Goal: Task Accomplishment & Management: Use online tool/utility

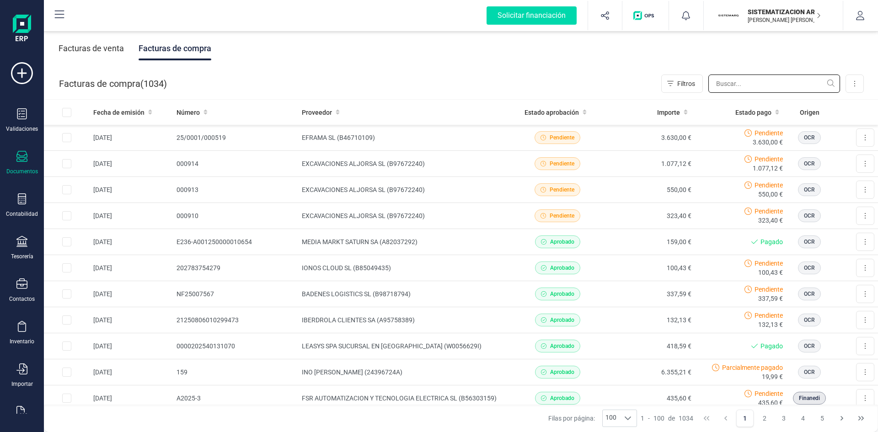
click at [780, 83] on input "text" at bounding box center [775, 84] width 132 height 18
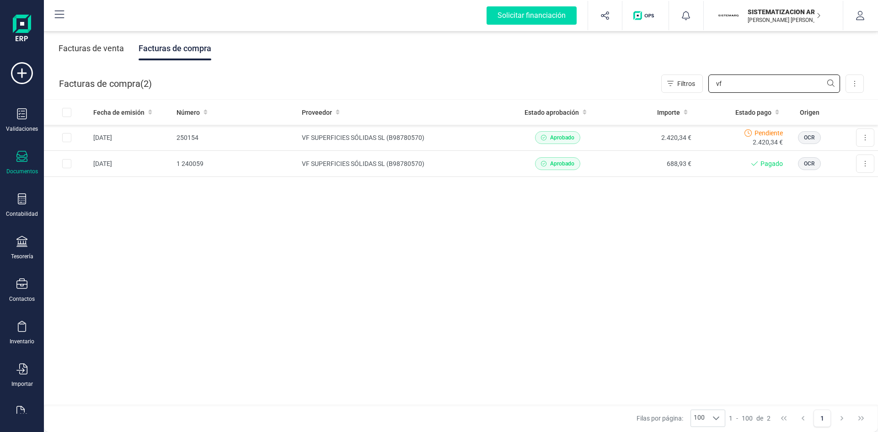
type input "vf"
drag, startPoint x: 736, startPoint y: 92, endPoint x: 674, endPoint y: 97, distance: 61.5
click at [674, 97] on div "Facturas de compra ( 2 ) Filtros vf Importar Carga masiva (Excel) Factura elect…" at bounding box center [461, 83] width 835 height 31
type input "abio"
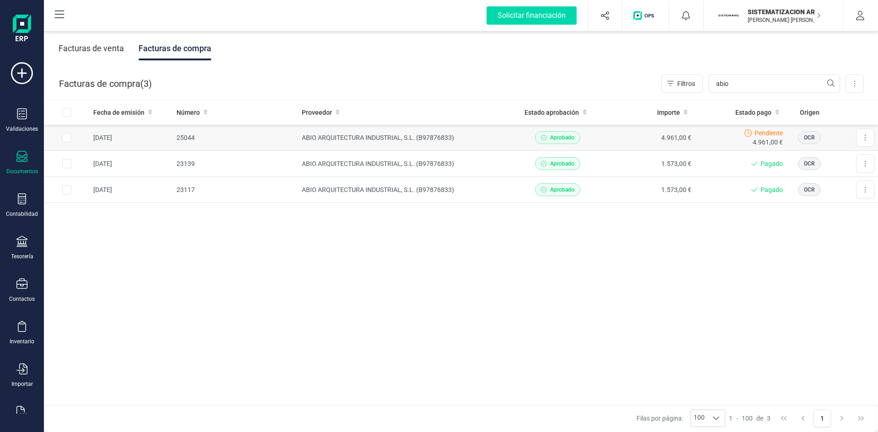
click at [455, 132] on td "ABIO ARQUITECTURA INDUSTRIAL, S.L. (B97876833)" at bounding box center [405, 138] width 214 height 26
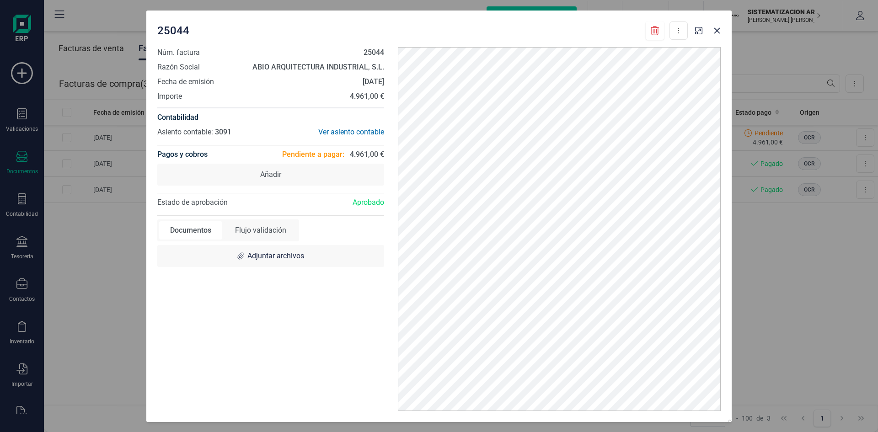
click at [765, 218] on div "25044 Descargar documento Marcar como pagada Núm. factura 25044 Razón Social AB…" at bounding box center [439, 216] width 878 height 432
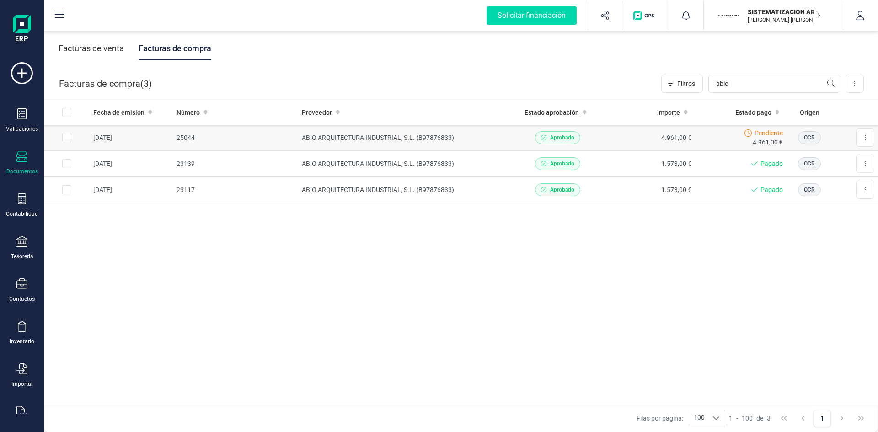
click at [675, 140] on td "4.961,00 €" at bounding box center [649, 138] width 92 height 26
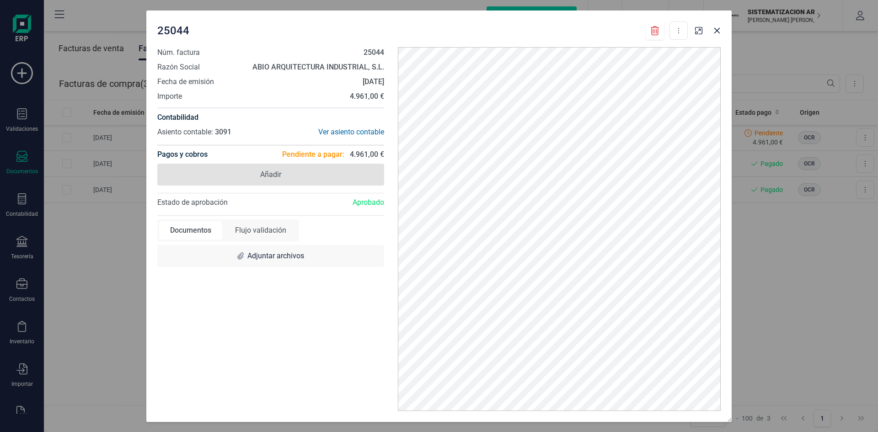
click at [286, 166] on span "Añadir" at bounding box center [270, 175] width 227 height 22
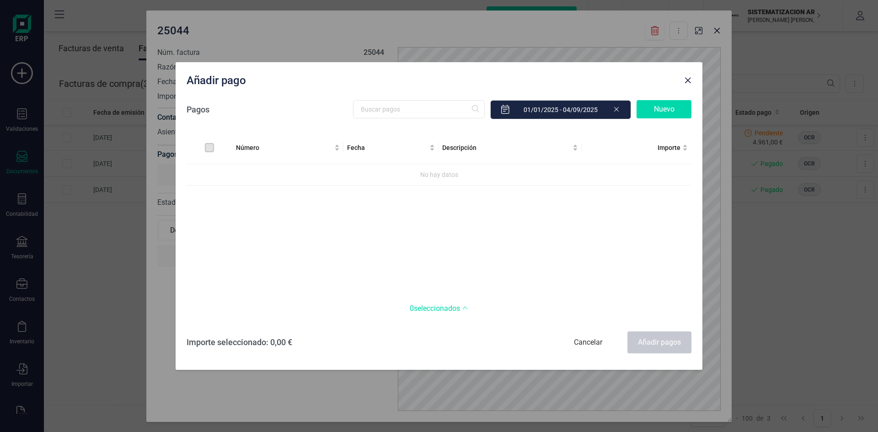
click at [326, 215] on div "Número Fecha Descripción Importe No hay datos" at bounding box center [439, 212] width 505 height 161
click at [689, 79] on span "Close" at bounding box center [687, 80] width 7 height 7
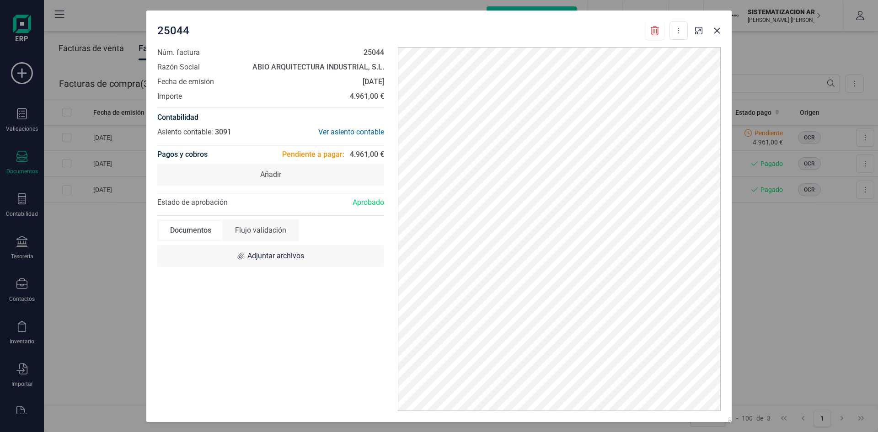
click at [824, 346] on div "25044 Descargar documento Marcar como pagada Núm. factura 25044 Razón Social AB…" at bounding box center [439, 216] width 878 height 432
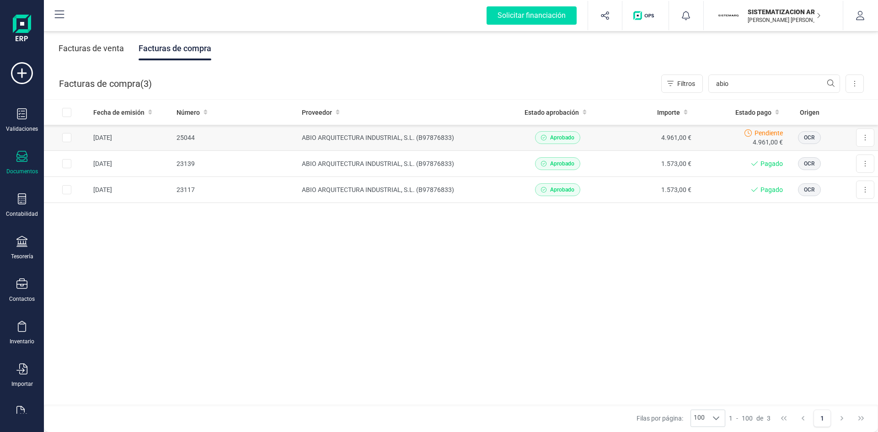
click at [476, 138] on td "ABIO ARQUITECTURA INDUSTRIAL, S.L. (B97876833)" at bounding box center [405, 138] width 214 height 26
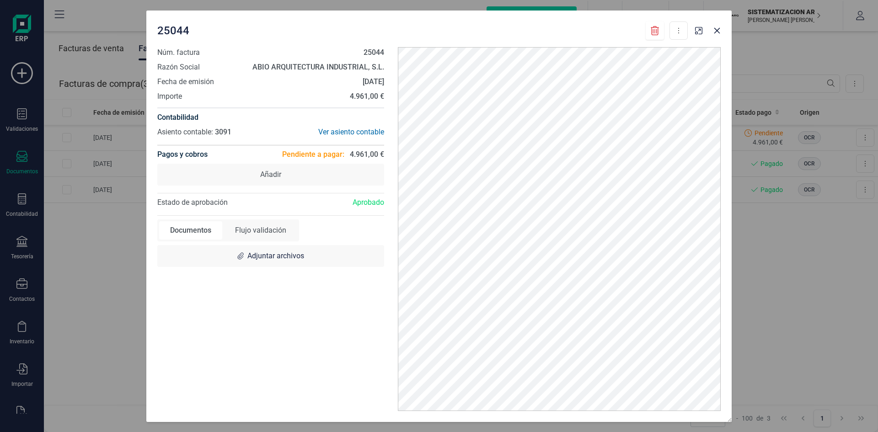
click at [834, 321] on div "25044 Descargar documento Marcar como pagada Núm. factura 25044 Razón Social AB…" at bounding box center [439, 216] width 878 height 432
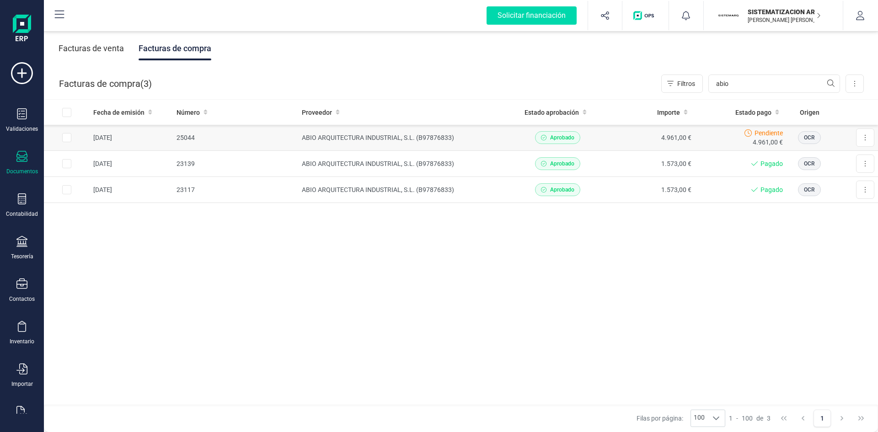
click at [452, 145] on td "ABIO ARQUITECTURA INDUSTRIAL, S.L. (B97876833)" at bounding box center [405, 138] width 214 height 26
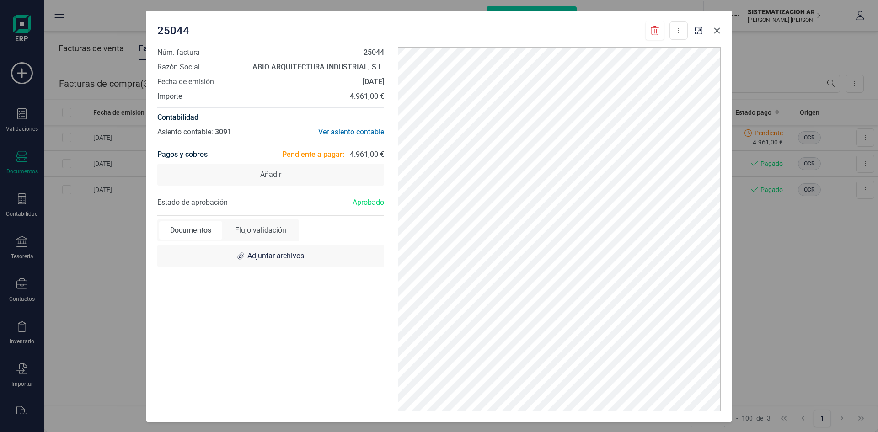
click at [718, 27] on icon "button" at bounding box center [717, 30] width 7 height 7
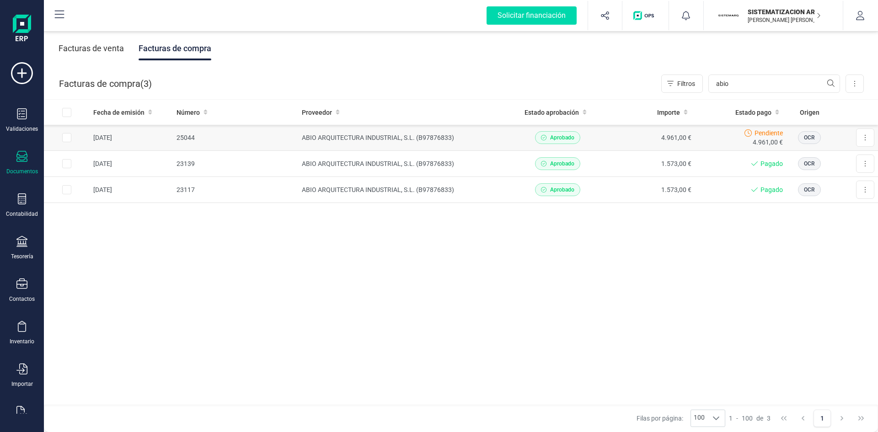
click at [245, 131] on td "25044" at bounding box center [235, 138] width 125 height 26
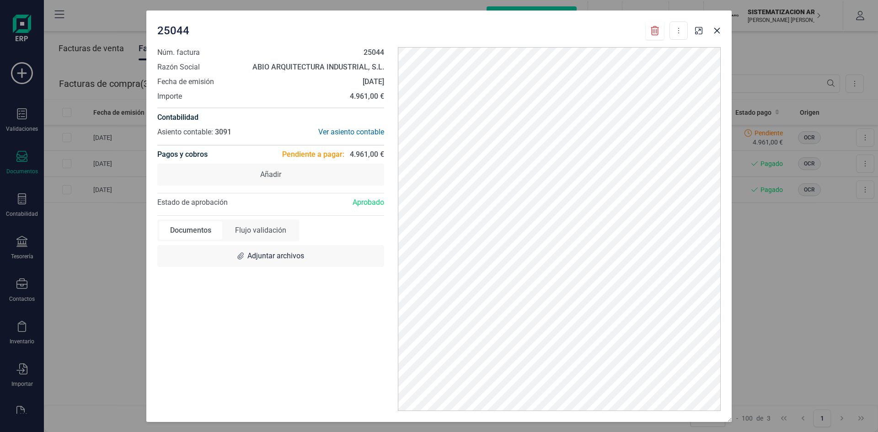
click at [88, 251] on div "25044 Descargar documento Marcar como pagada Núm. factura 25044 Razón Social AB…" at bounding box center [439, 216] width 878 height 432
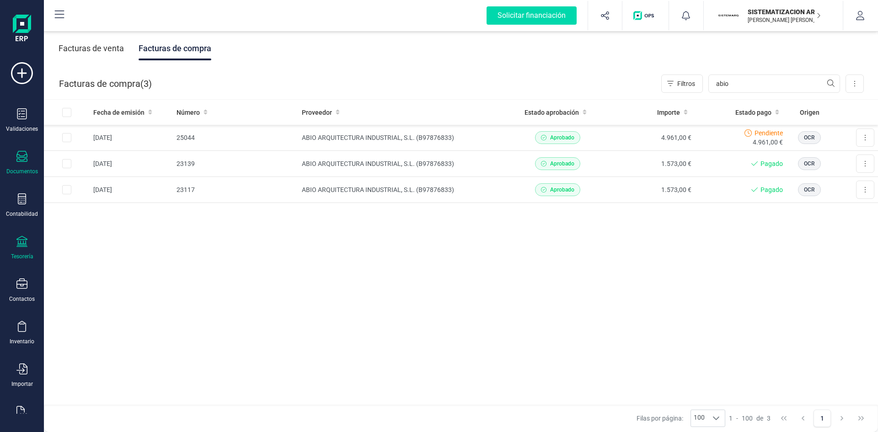
click at [6, 249] on div "Tesorería" at bounding box center [22, 248] width 37 height 24
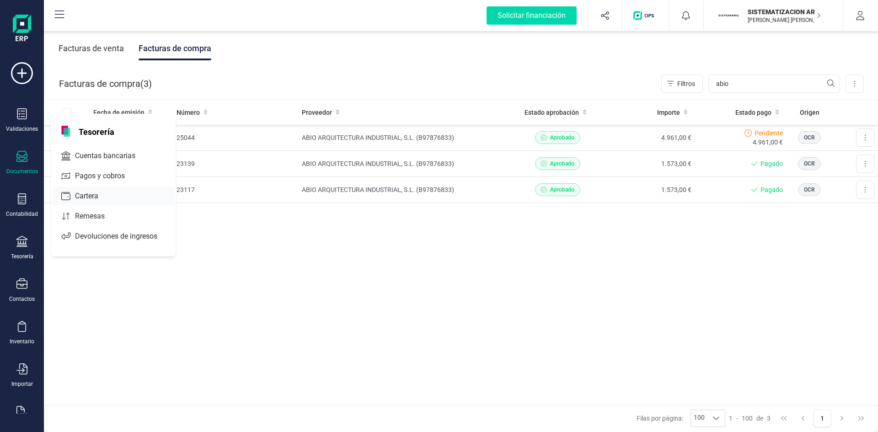
drag, startPoint x: 103, startPoint y: 148, endPoint x: 99, endPoint y: 156, distance: 9.4
click at [99, 156] on span "Cuentas bancarias" at bounding box center [111, 156] width 81 height 11
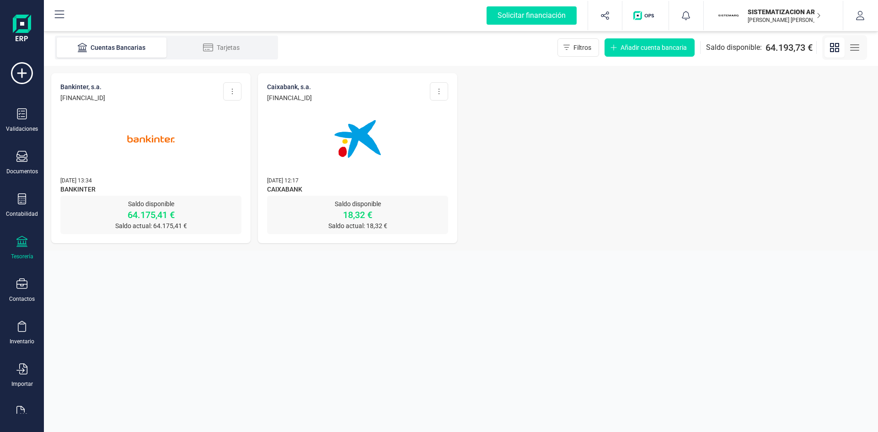
click at [193, 131] on div at bounding box center [150, 133] width 181 height 62
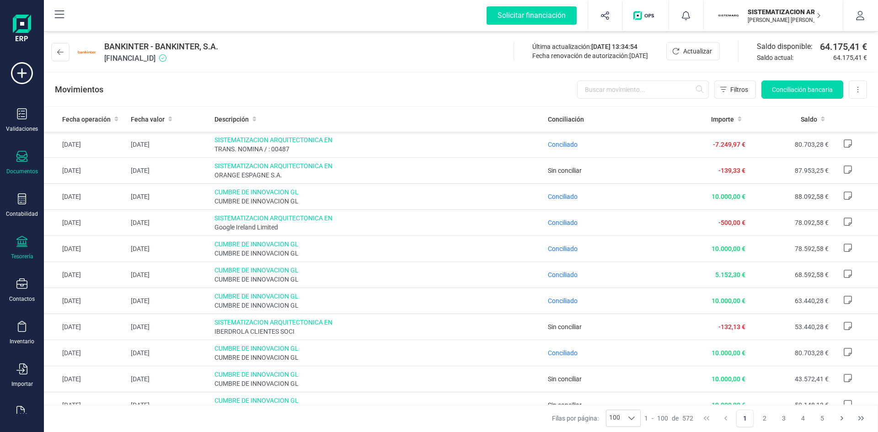
click at [19, 161] on icon at bounding box center [21, 156] width 11 height 11
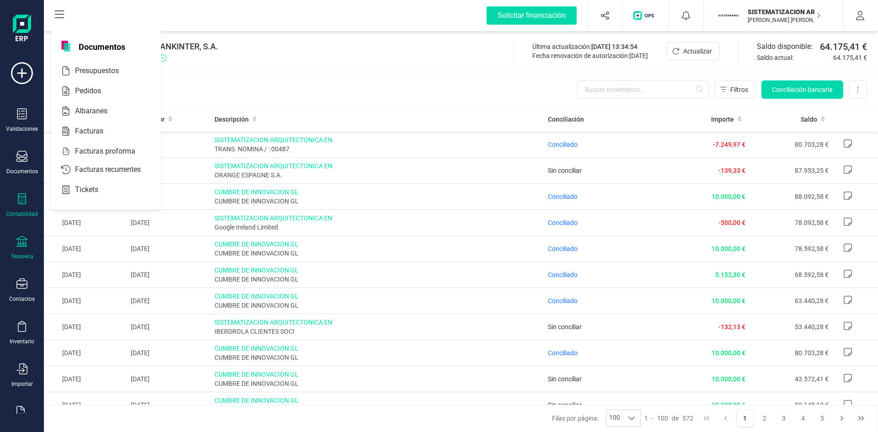
click at [20, 213] on div "Contabilidad" at bounding box center [22, 213] width 32 height 7
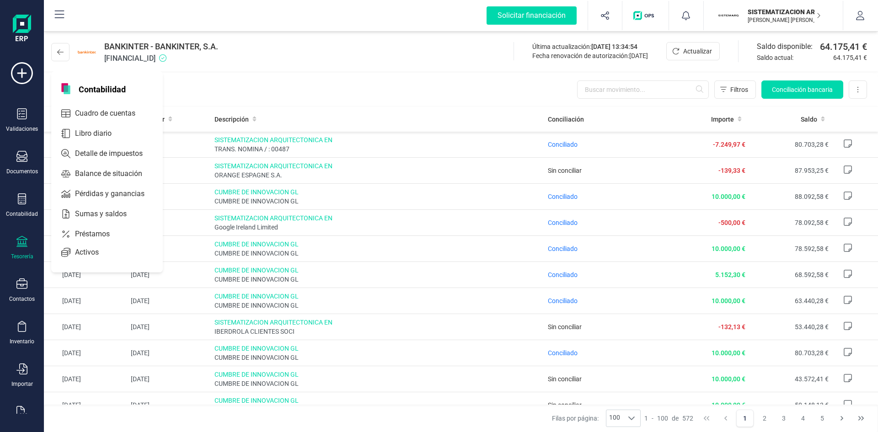
click at [13, 251] on div "Tesorería" at bounding box center [22, 248] width 37 height 24
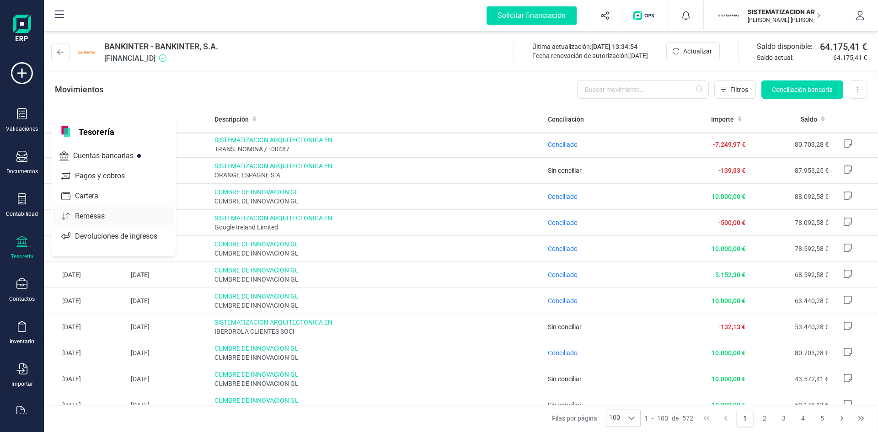
click at [108, 223] on div "Remesas" at bounding box center [113, 216] width 121 height 18
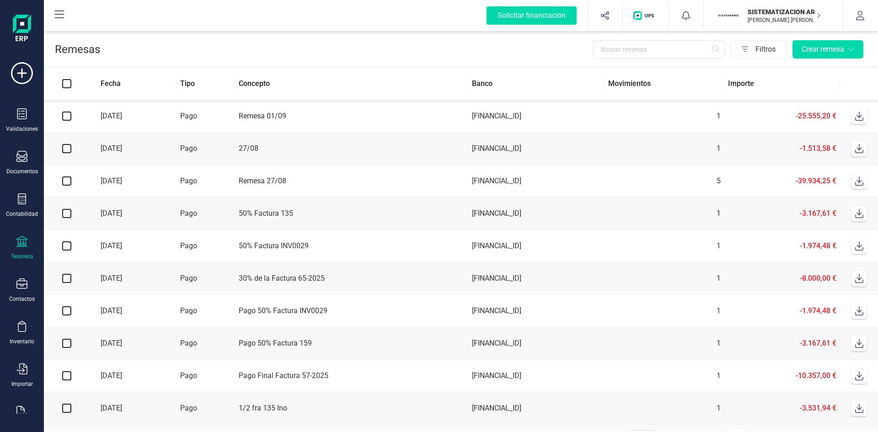
drag, startPoint x: 108, startPoint y: 223, endPoint x: 302, endPoint y: 140, distance: 210.9
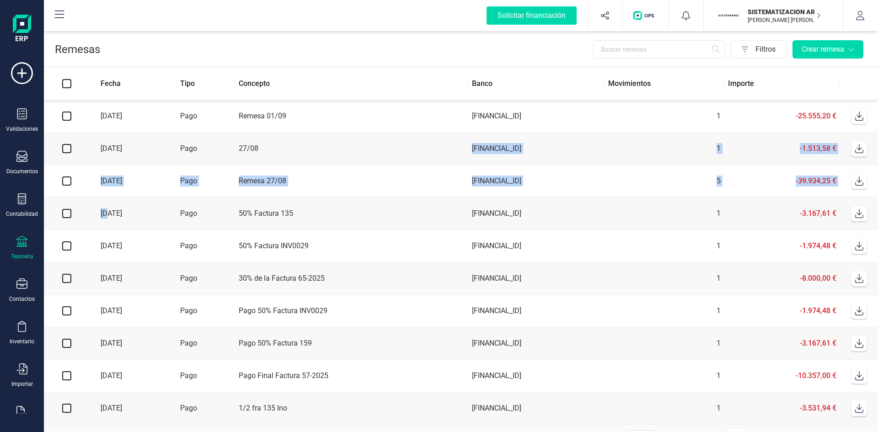
click at [302, 140] on td "27/08" at bounding box center [351, 149] width 233 height 32
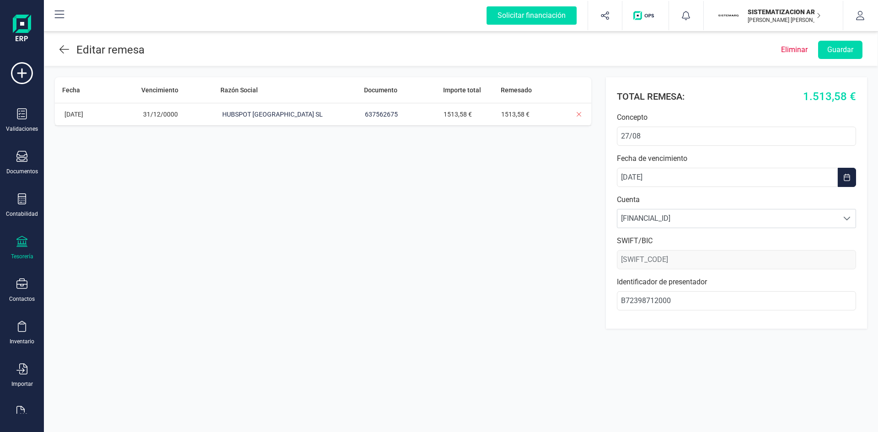
click at [66, 48] on icon at bounding box center [64, 49] width 10 height 11
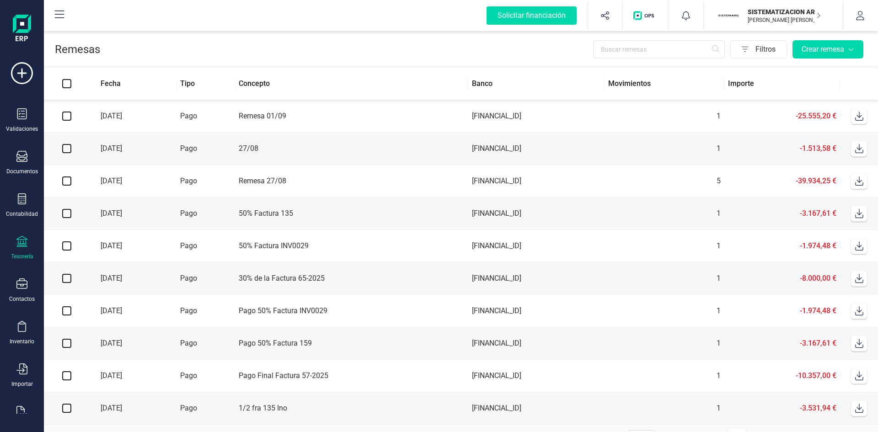
scroll to position [23, 0]
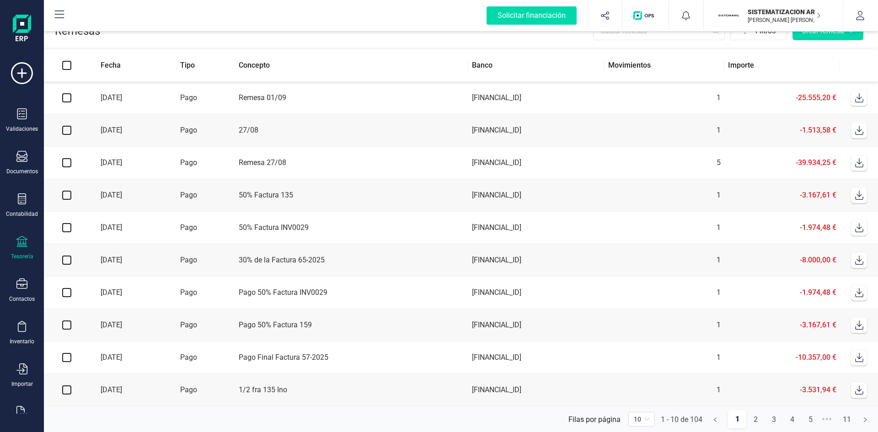
click at [650, 422] on div "10" at bounding box center [642, 419] width 27 height 15
click at [641, 399] on div "100" at bounding box center [642, 401] width 12 height 10
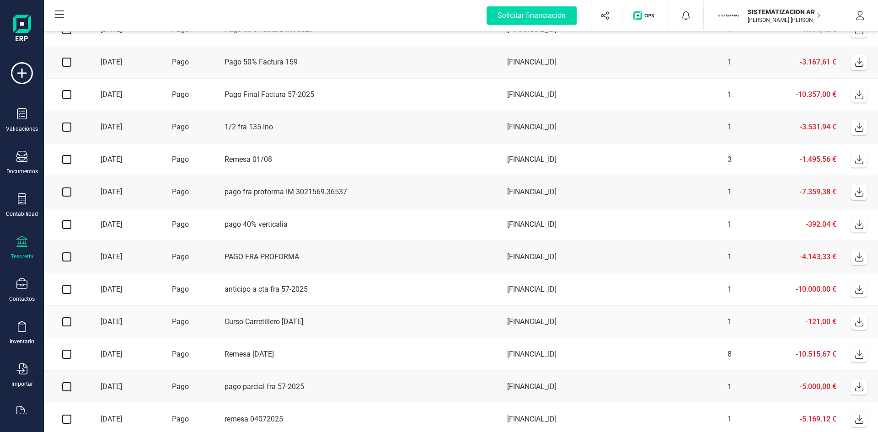
scroll to position [282, 0]
click at [676, 267] on td "1" at bounding box center [681, 257] width 108 height 32
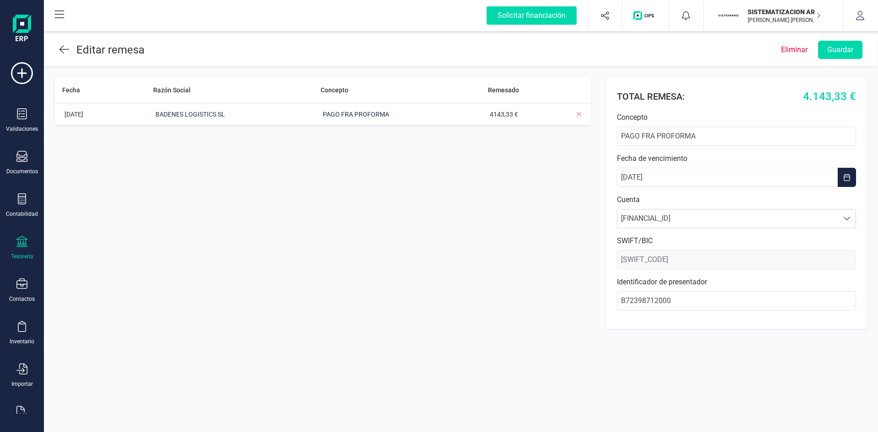
click at [53, 54] on header "Editar remesa Eliminar Guardar" at bounding box center [461, 48] width 834 height 36
click at [63, 50] on icon at bounding box center [64, 49] width 10 height 11
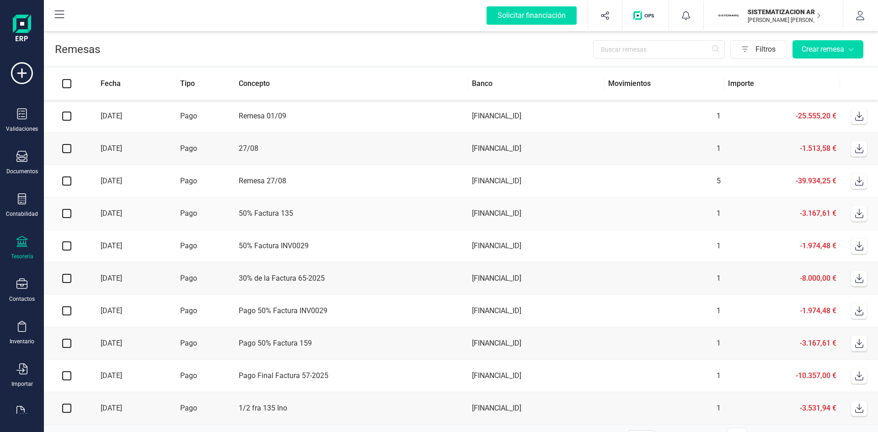
scroll to position [23, 0]
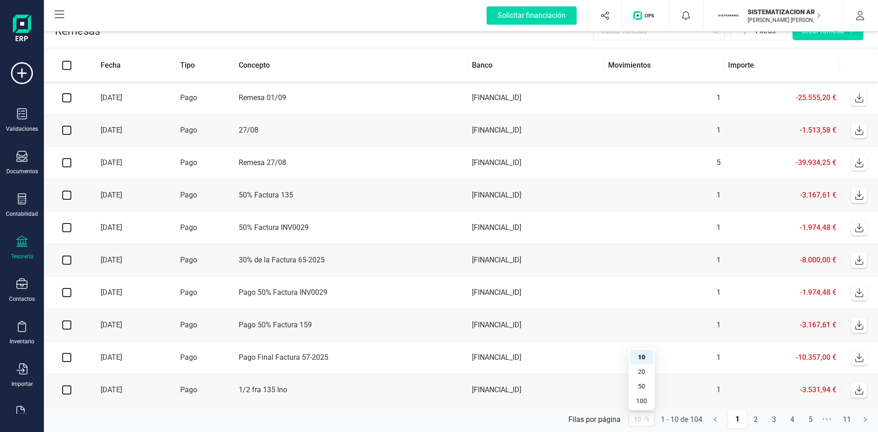
click at [647, 424] on span "10" at bounding box center [642, 420] width 16 height 14
click at [641, 398] on div "100" at bounding box center [642, 401] width 12 height 10
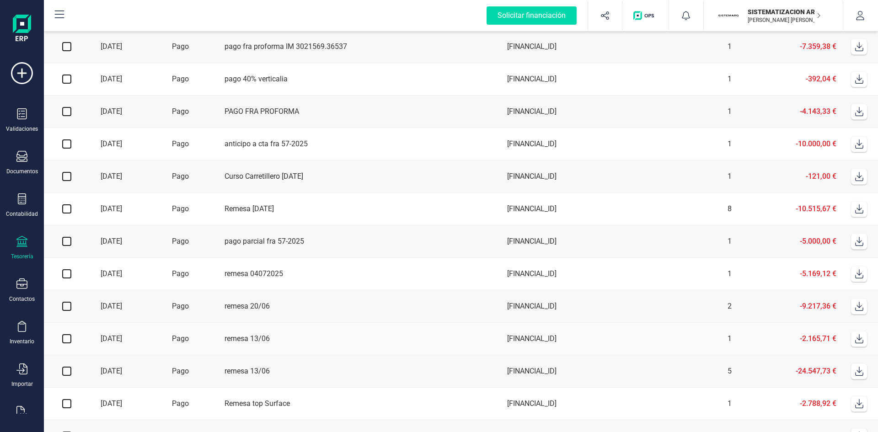
scroll to position [427, 0]
click at [627, 212] on td "[FINANCIAL_ID]" at bounding box center [566, 209] width 124 height 32
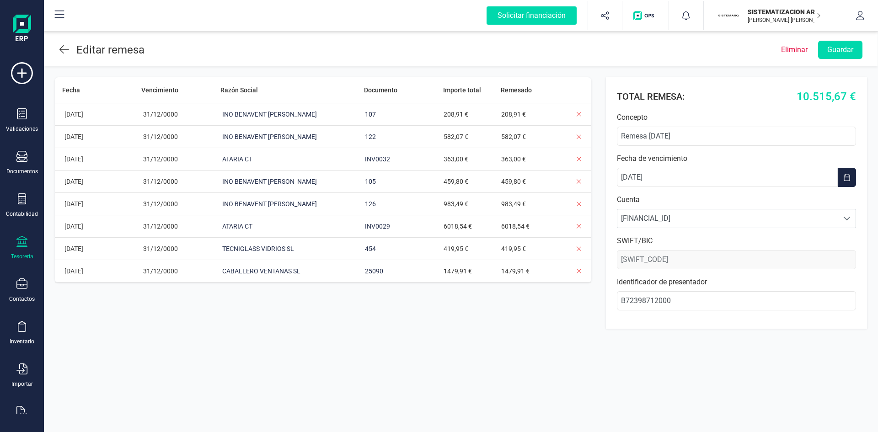
click at [55, 44] on header "Editar remesa Eliminar Guardar" at bounding box center [461, 48] width 834 height 36
click at [59, 46] on icon at bounding box center [64, 49] width 10 height 11
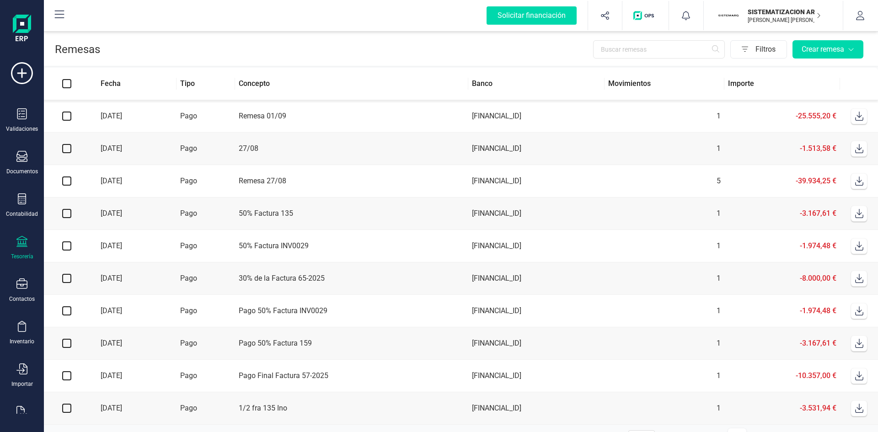
scroll to position [23, 0]
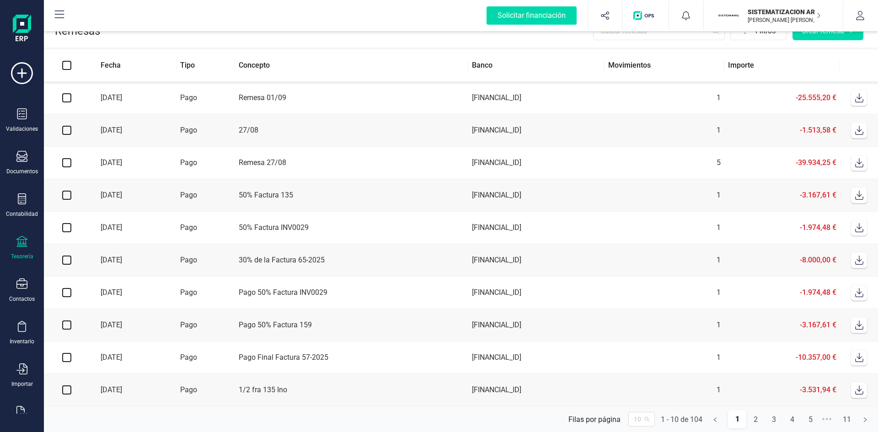
click at [645, 418] on span "10" at bounding box center [642, 420] width 16 height 14
click at [642, 400] on div "100" at bounding box center [642, 401] width 12 height 10
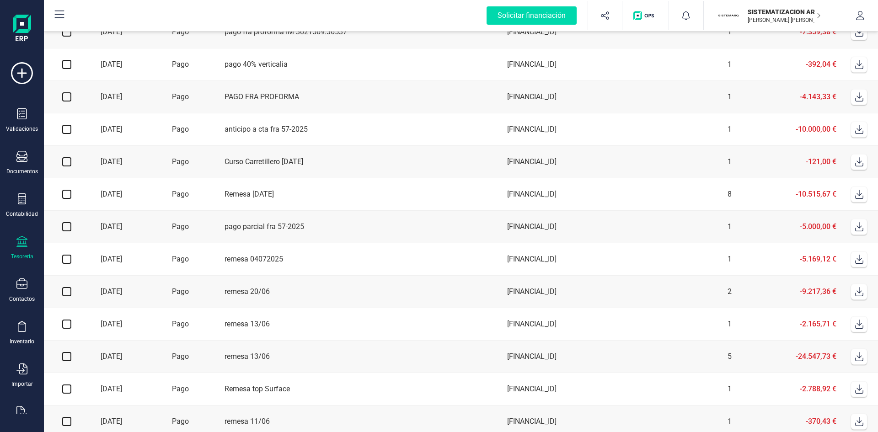
scroll to position [442, 0]
click at [698, 302] on td "2" at bounding box center [681, 291] width 108 height 32
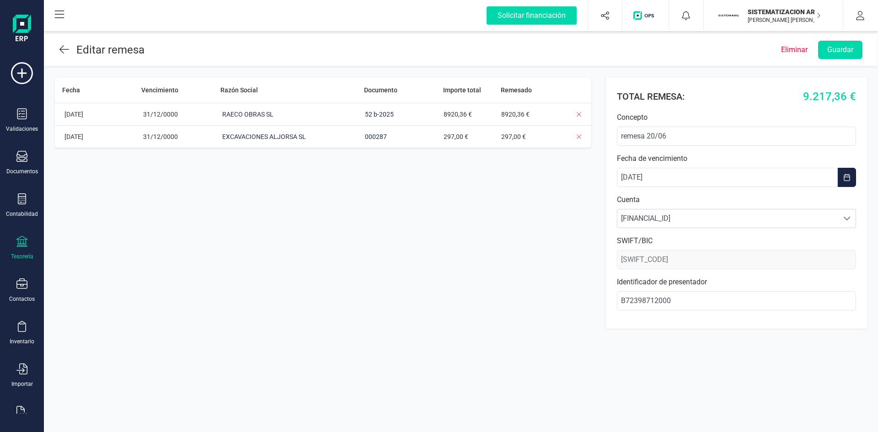
click at [69, 47] on icon at bounding box center [64, 49] width 10 height 11
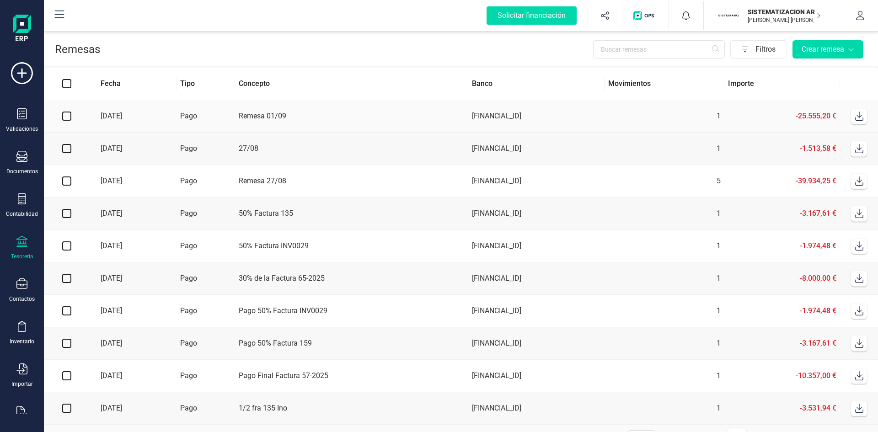
click at [528, 198] on td "[FINANCIAL_ID]" at bounding box center [536, 181] width 136 height 32
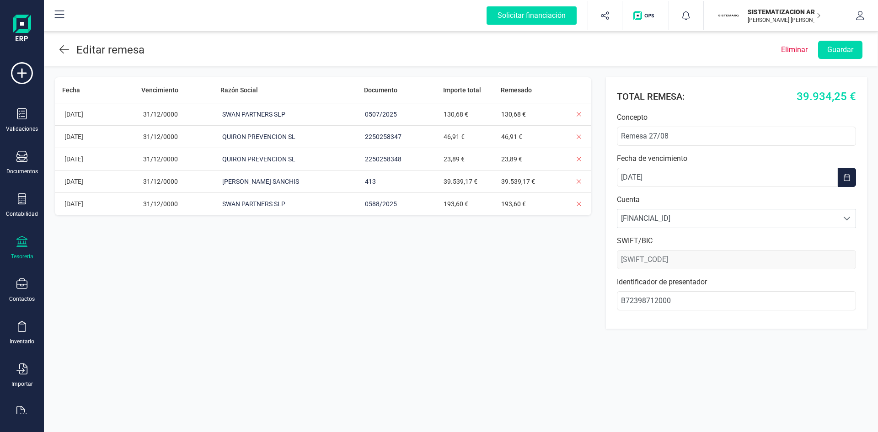
click at [68, 47] on icon at bounding box center [64, 49] width 10 height 11
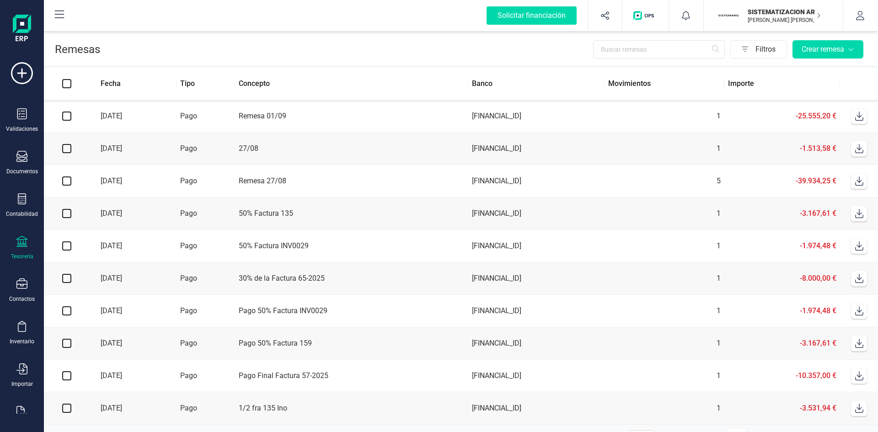
scroll to position [23, 0]
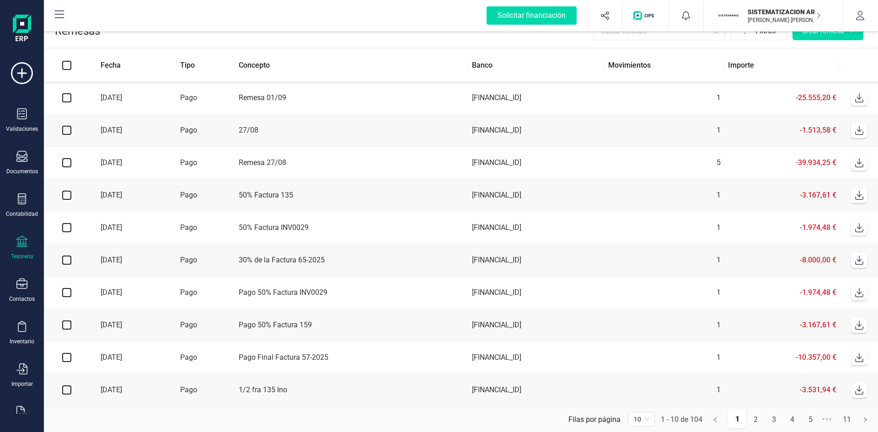
click at [649, 419] on span "10" at bounding box center [642, 420] width 16 height 14
click at [638, 387] on div "50" at bounding box center [642, 387] width 12 height 10
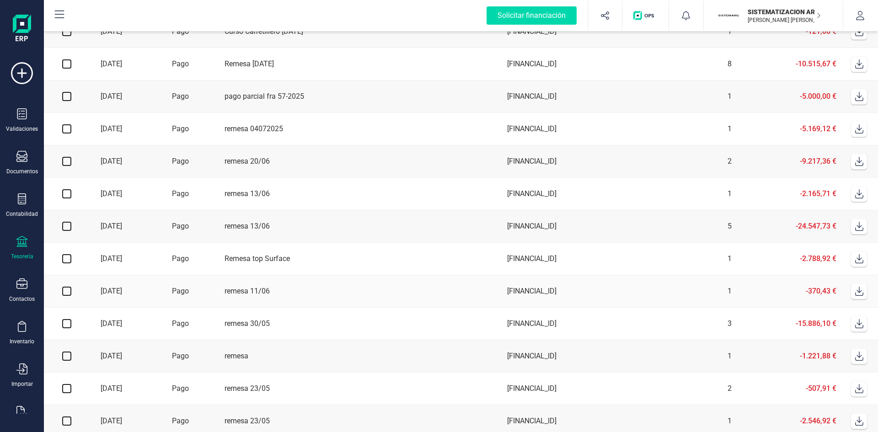
scroll to position [572, 0]
click at [677, 234] on td "5" at bounding box center [681, 226] width 108 height 32
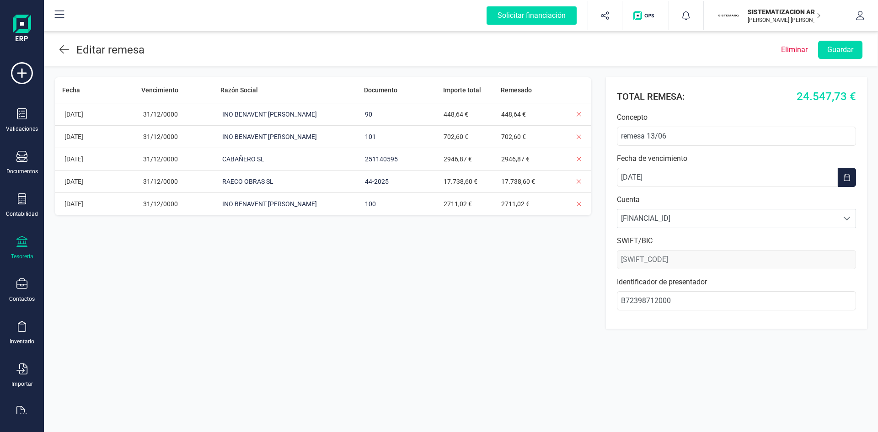
click at [66, 46] on icon at bounding box center [64, 49] width 10 height 11
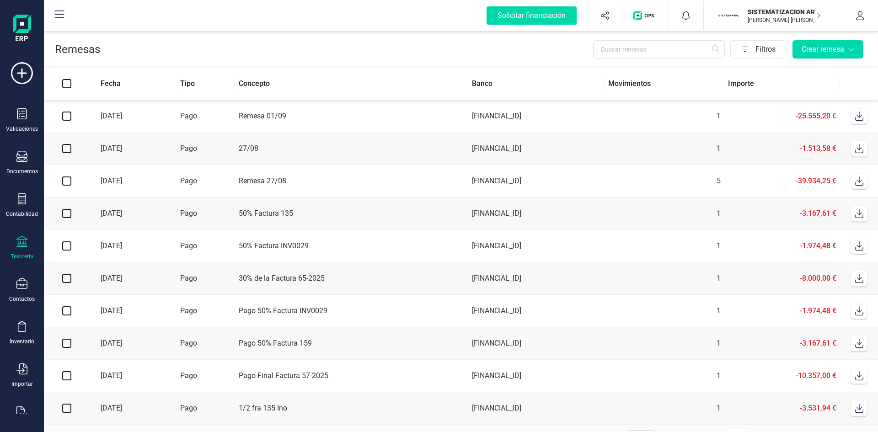
scroll to position [23, 0]
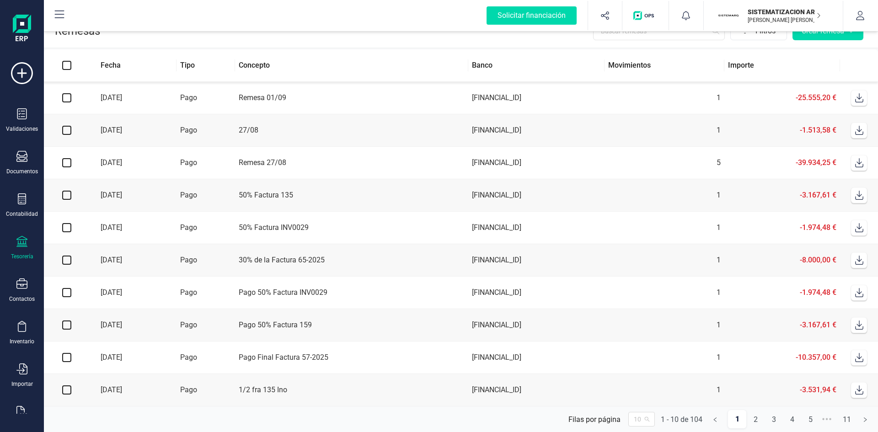
click at [649, 423] on span "10" at bounding box center [642, 420] width 16 height 14
click at [641, 397] on div "100" at bounding box center [642, 401] width 12 height 10
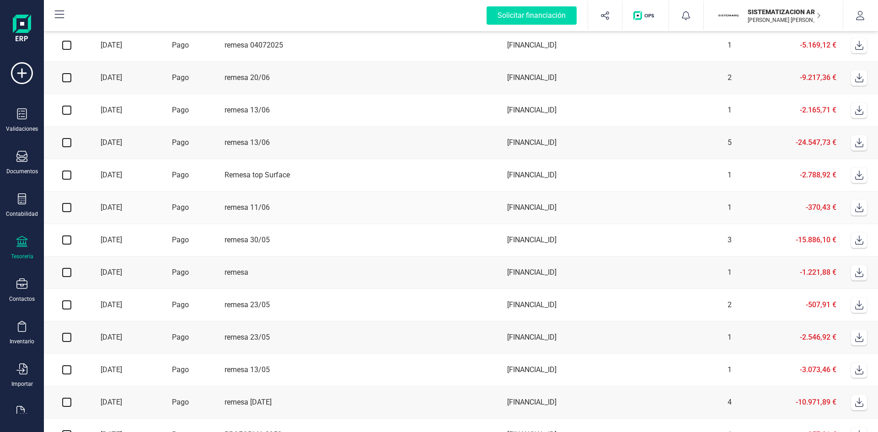
scroll to position [657, 0]
click at [670, 250] on td "3" at bounding box center [681, 239] width 108 height 32
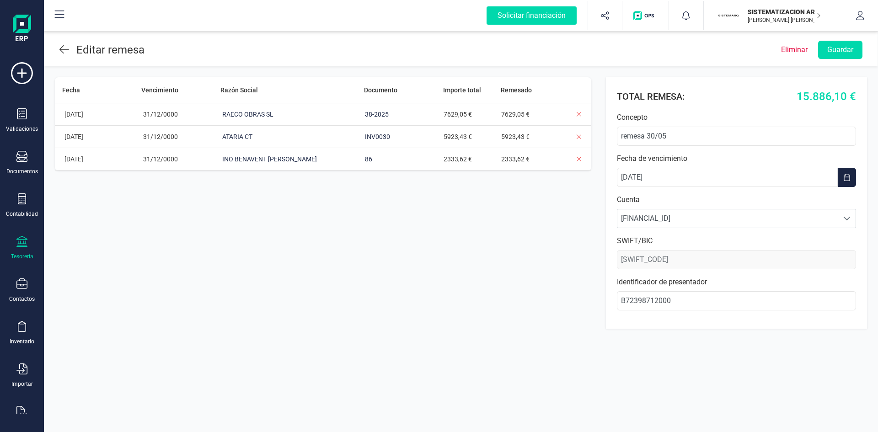
click at [71, 47] on div "Editar remesa" at bounding box center [101, 50] width 85 height 16
click at [63, 48] on icon at bounding box center [64, 49] width 10 height 11
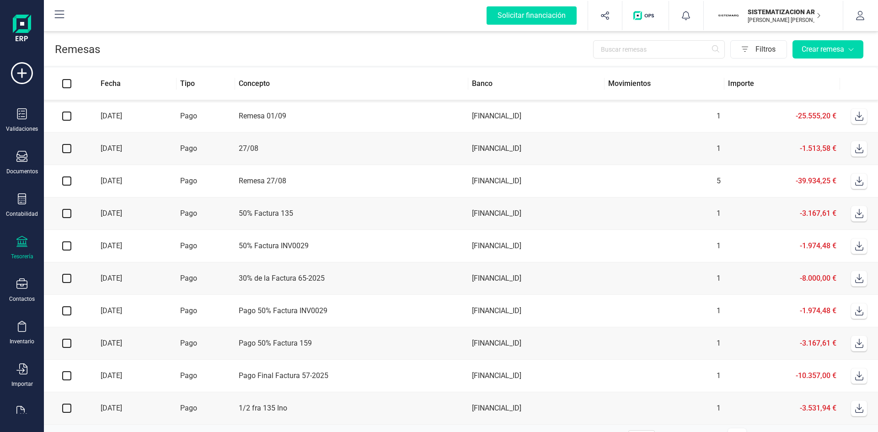
scroll to position [23, 0]
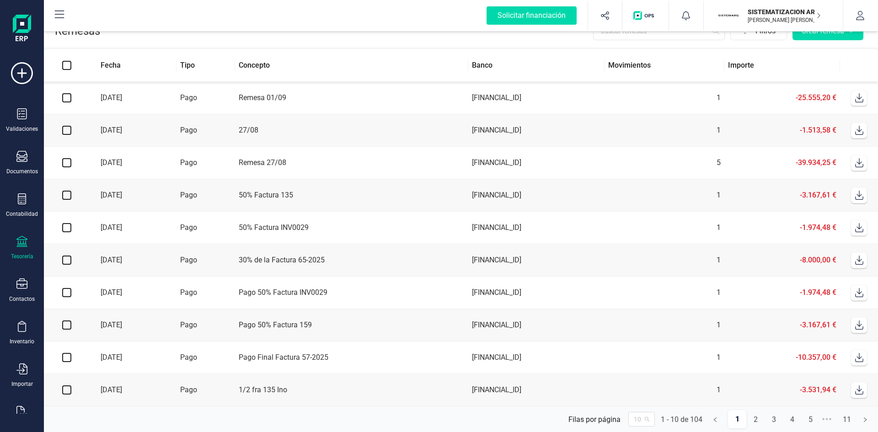
click at [649, 425] on span "10" at bounding box center [642, 420] width 16 height 14
click at [630, 397] on div "100" at bounding box center [641, 401] width 23 height 15
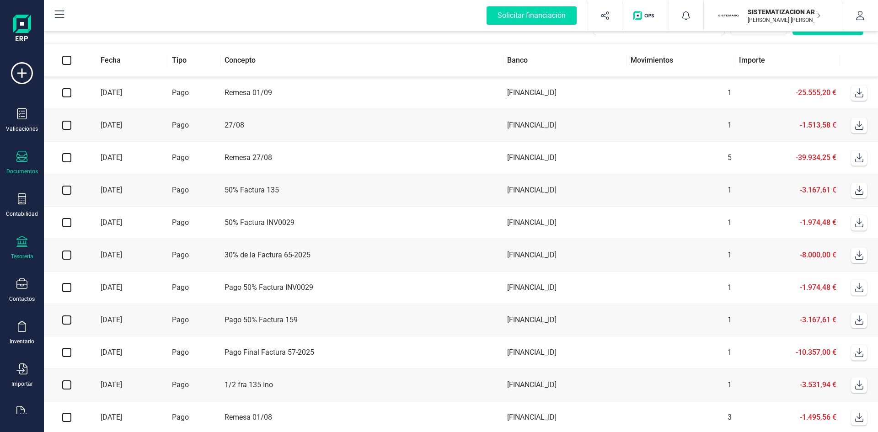
click at [35, 152] on div "Documentos" at bounding box center [22, 163] width 37 height 24
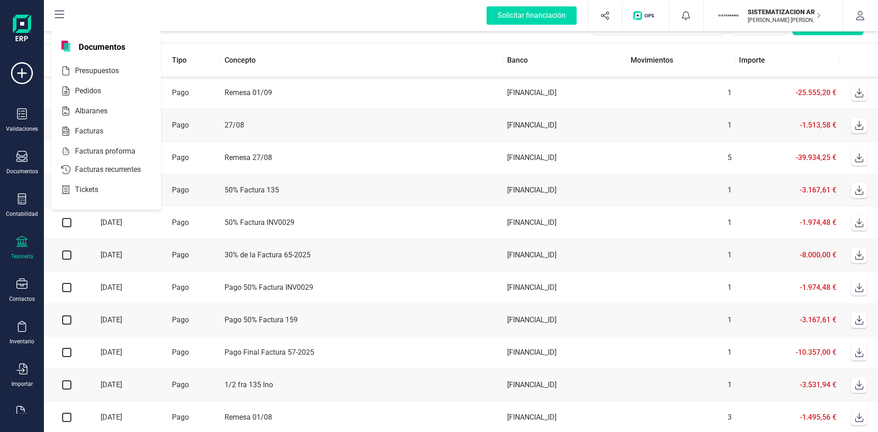
click at [21, 149] on div "Validaciones Documentos Documentos Presupuestos Pedidos Albaranes Facturas Fact…" at bounding box center [22, 250] width 37 height 376
click at [22, 192] on div "Validaciones Documentos Documentos Presupuestos Pedidos Albaranes Facturas Fact…" at bounding box center [22, 250] width 37 height 376
click at [22, 202] on icon at bounding box center [21, 199] width 11 height 11
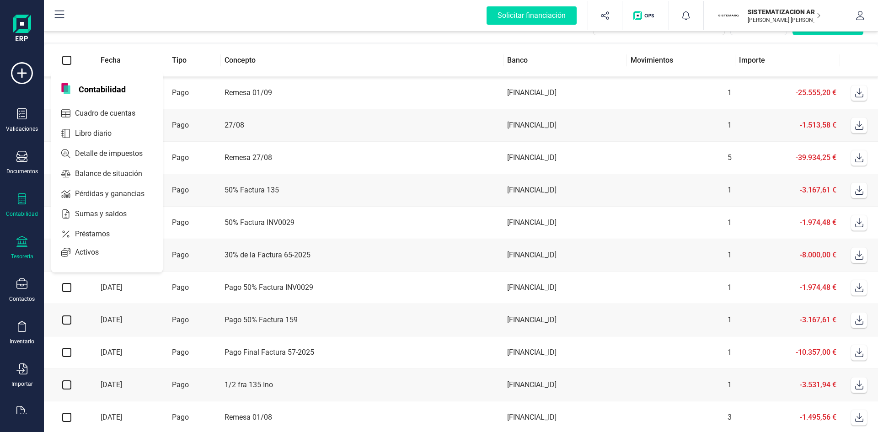
click at [27, 195] on icon at bounding box center [21, 199] width 11 height 11
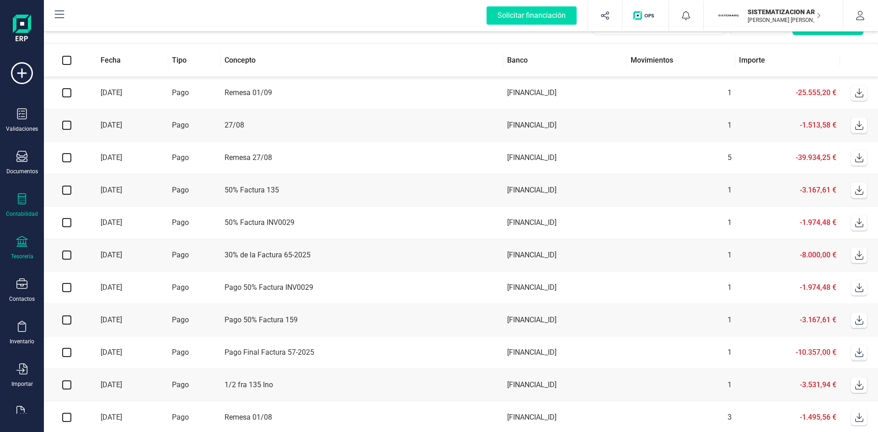
click at [27, 195] on icon at bounding box center [21, 199] width 11 height 11
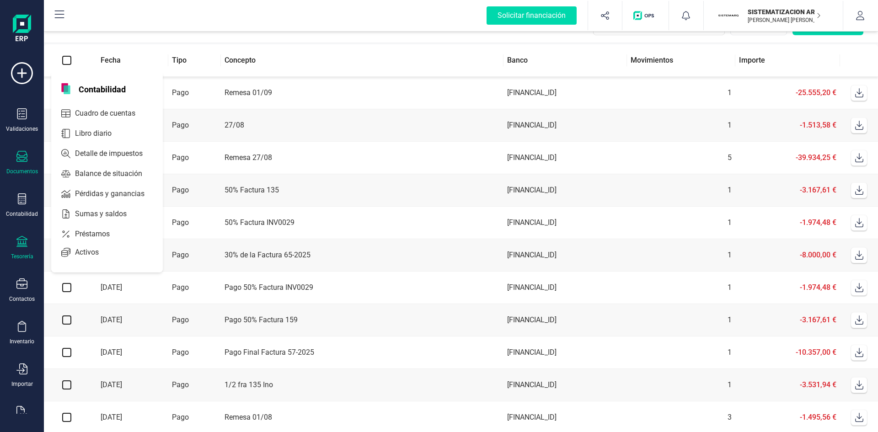
click at [17, 163] on div at bounding box center [21, 157] width 11 height 13
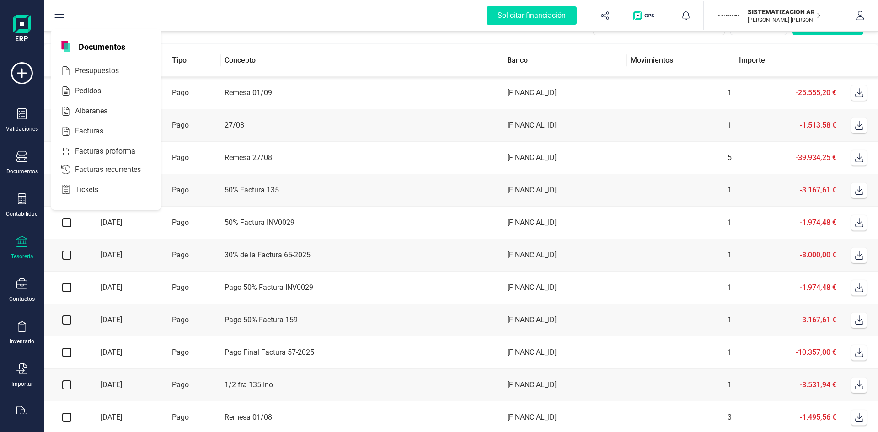
click at [16, 244] on div "Tesorería" at bounding box center [22, 248] width 37 height 24
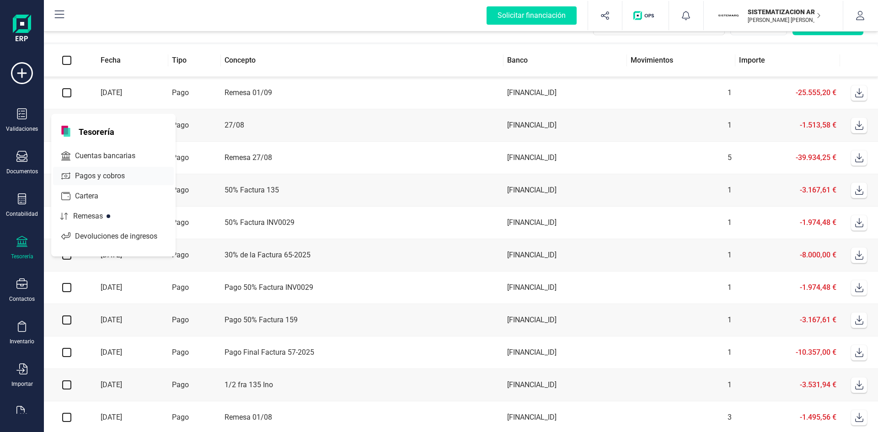
click at [113, 181] on span "Pagos y cobros" at bounding box center [106, 176] width 70 height 11
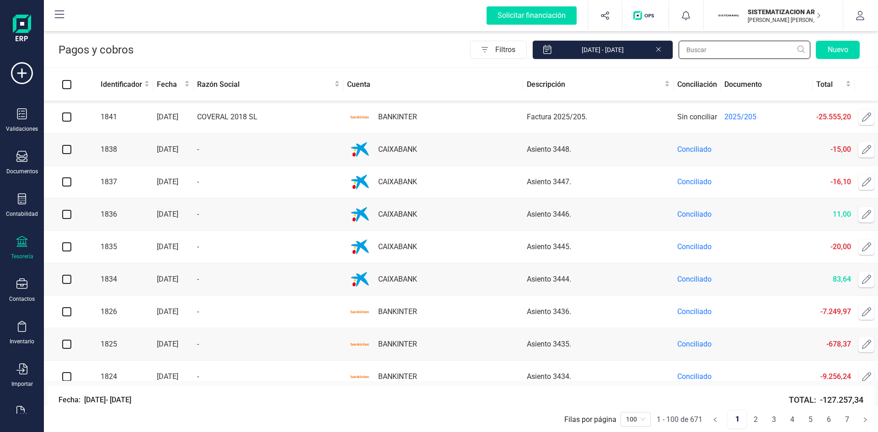
click at [712, 50] on input "text" at bounding box center [745, 50] width 132 height 18
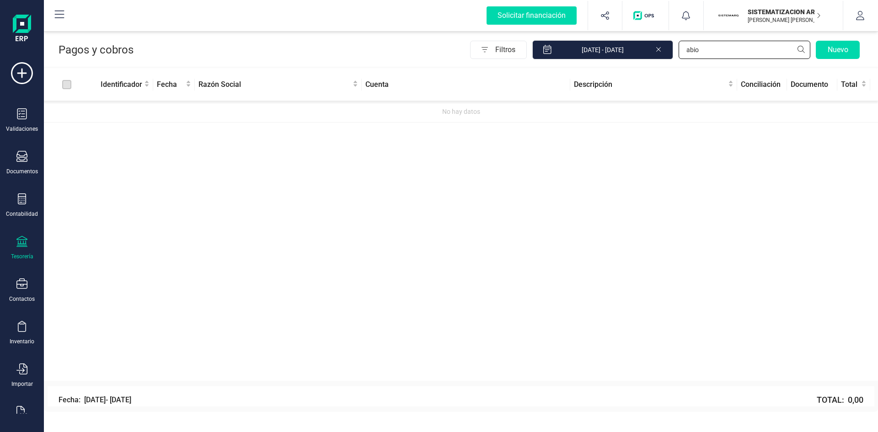
type input "abio"
click at [659, 52] on icon at bounding box center [658, 48] width 7 height 9
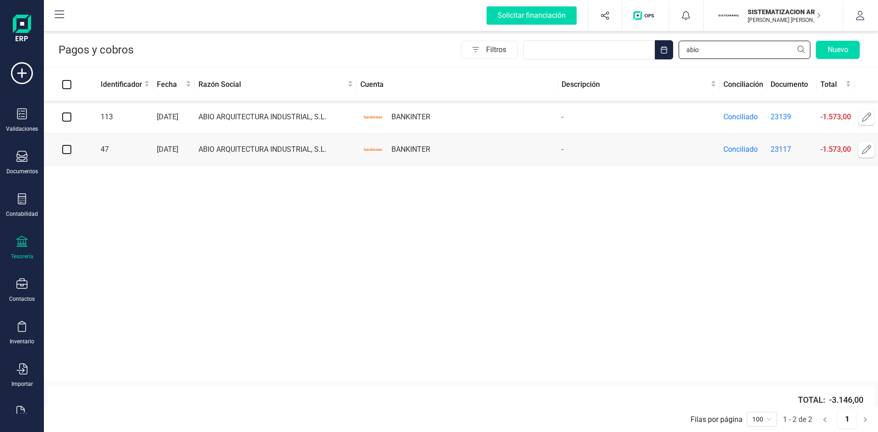
click at [709, 47] on input "abio" at bounding box center [745, 50] width 132 height 18
type input "a"
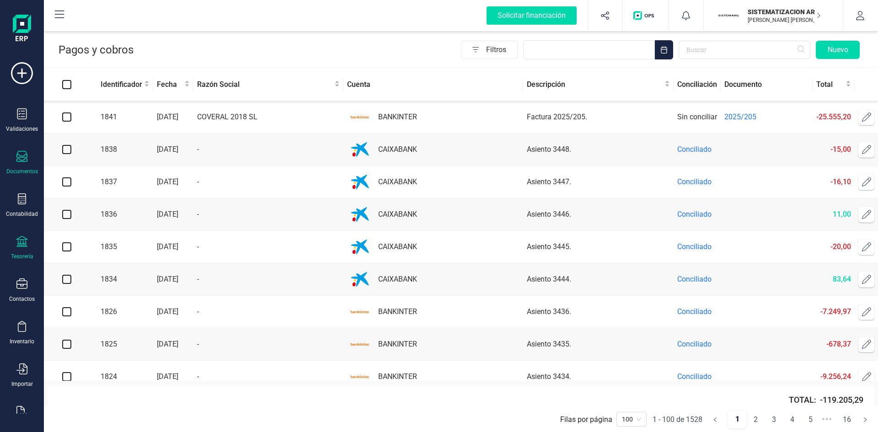
click at [16, 163] on div at bounding box center [21, 157] width 11 height 13
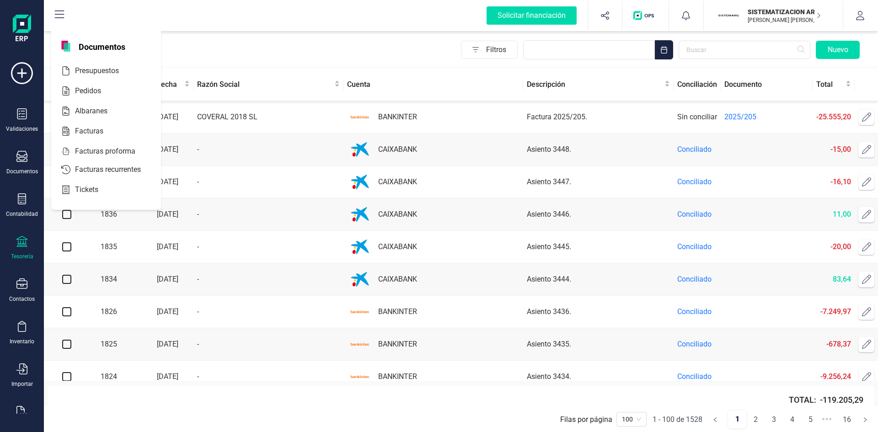
click at [16, 238] on div "Tesorería" at bounding box center [22, 248] width 37 height 24
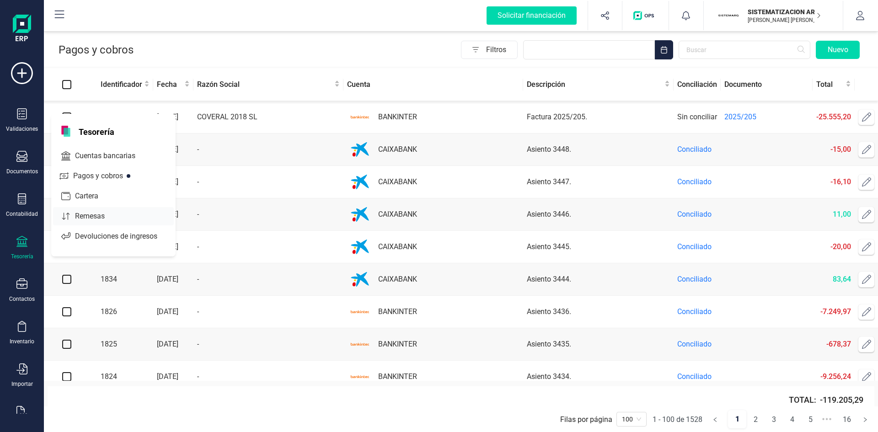
click at [98, 218] on span "Remesas" at bounding box center [96, 216] width 50 height 11
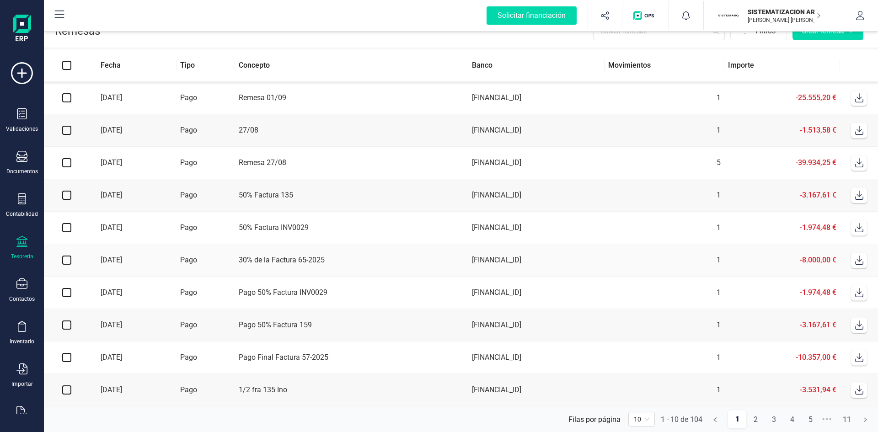
scroll to position [23, 0]
click at [647, 424] on span "10" at bounding box center [642, 420] width 16 height 14
click at [640, 394] on div "100" at bounding box center [641, 401] width 23 height 15
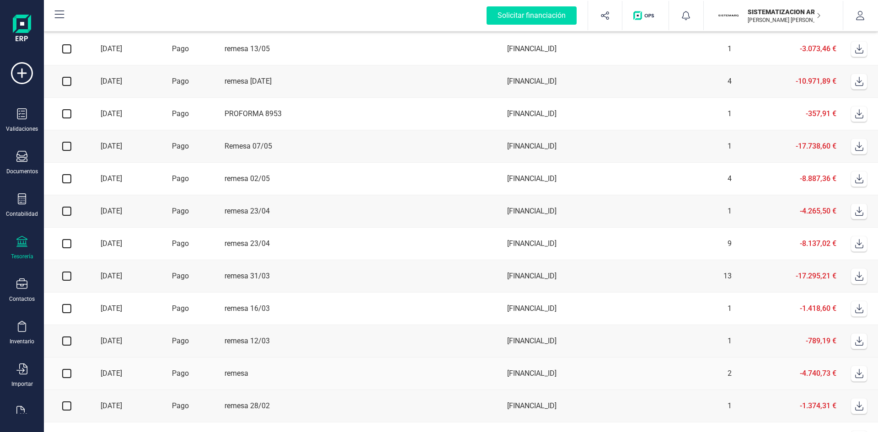
scroll to position [977, 0]
click at [627, 192] on td "[FINANCIAL_ID]" at bounding box center [566, 178] width 124 height 32
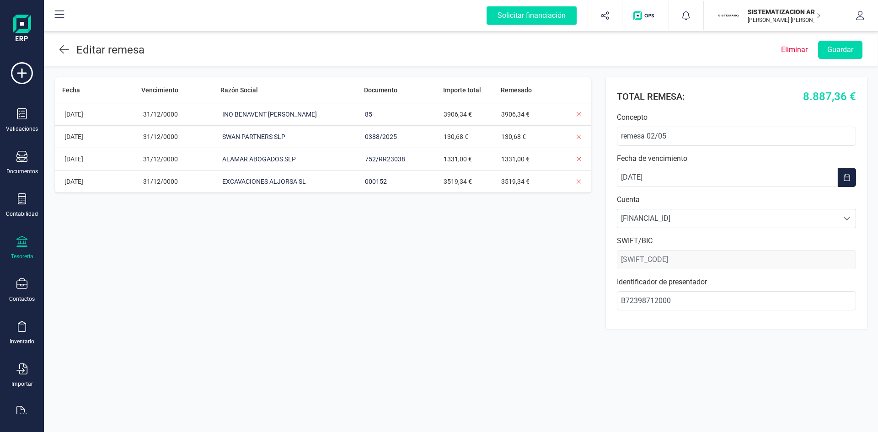
click at [65, 43] on span at bounding box center [64, 50] width 10 height 16
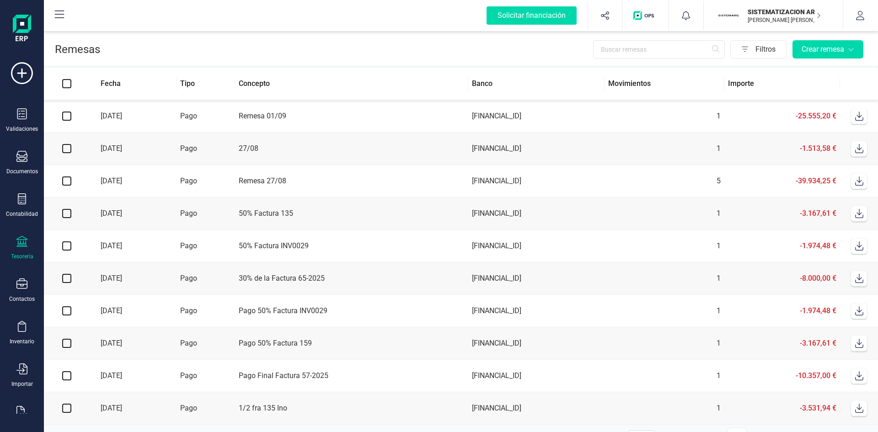
scroll to position [23, 0]
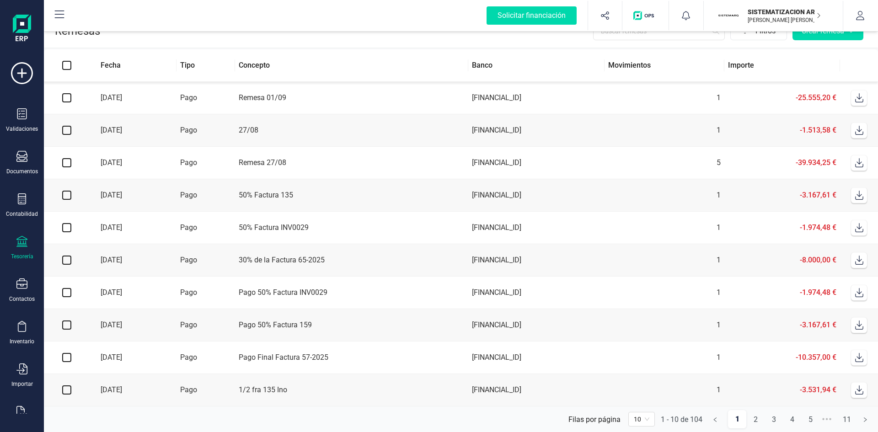
click at [646, 418] on span "10" at bounding box center [642, 420] width 16 height 14
click at [642, 381] on div "50" at bounding box center [641, 386] width 23 height 15
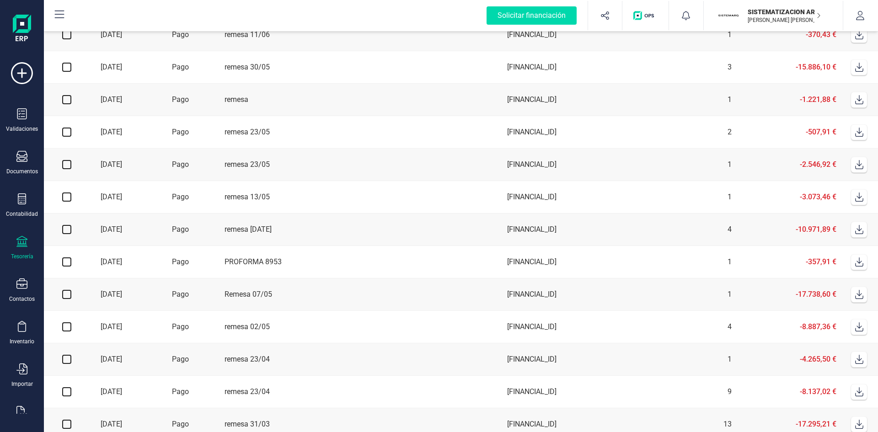
scroll to position [828, 0]
click at [694, 244] on td "4" at bounding box center [681, 230] width 108 height 32
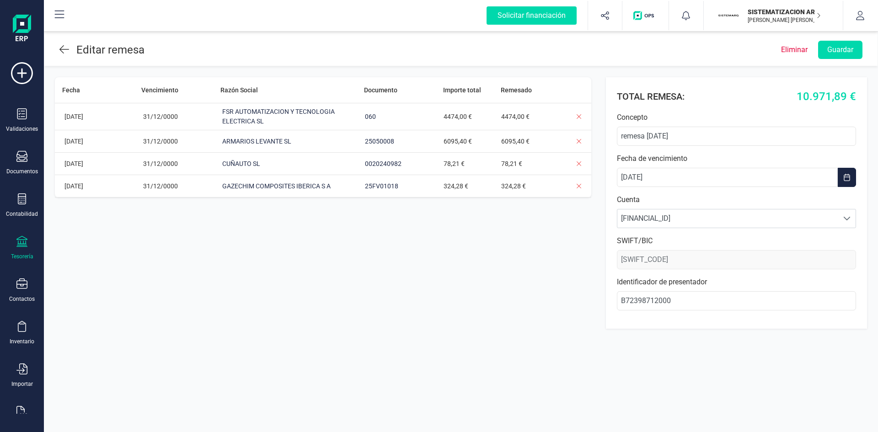
click at [64, 47] on icon at bounding box center [64, 49] width 10 height 11
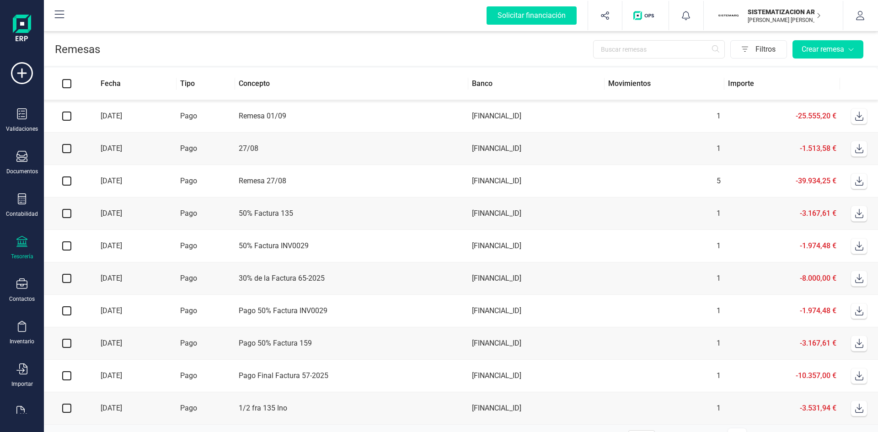
scroll to position [23, 0]
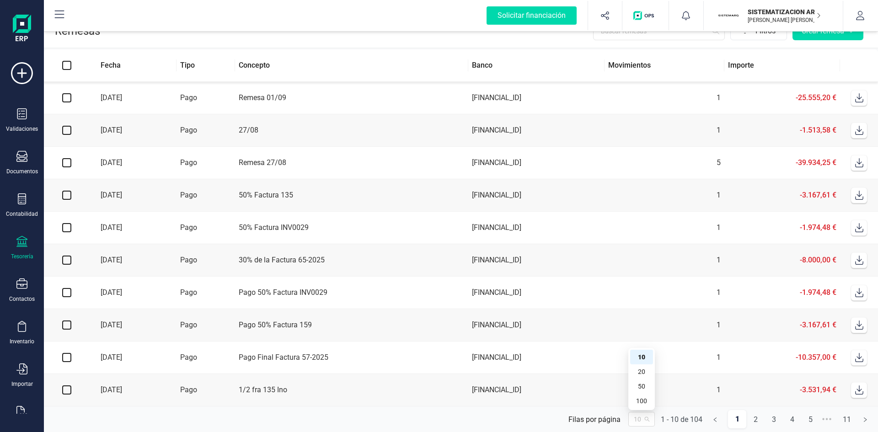
click at [650, 420] on div "10" at bounding box center [642, 419] width 27 height 15
click at [643, 380] on div "50" at bounding box center [641, 386] width 23 height 15
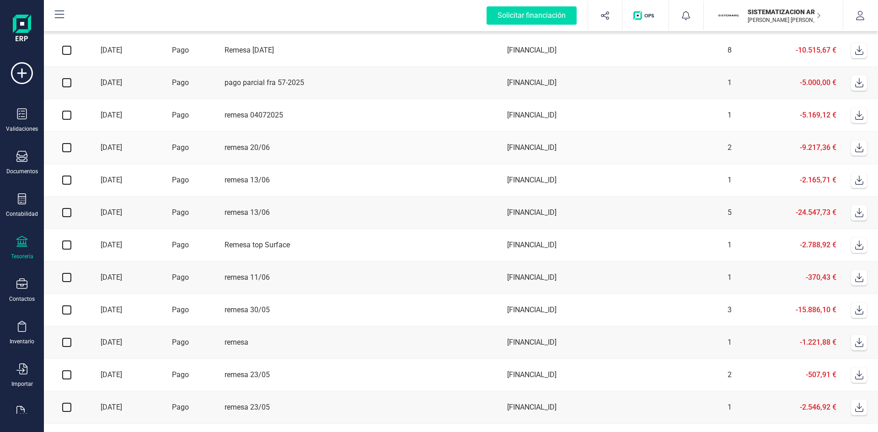
scroll to position [586, 0]
click at [627, 318] on td "[FINANCIAL_ID]" at bounding box center [566, 310] width 124 height 32
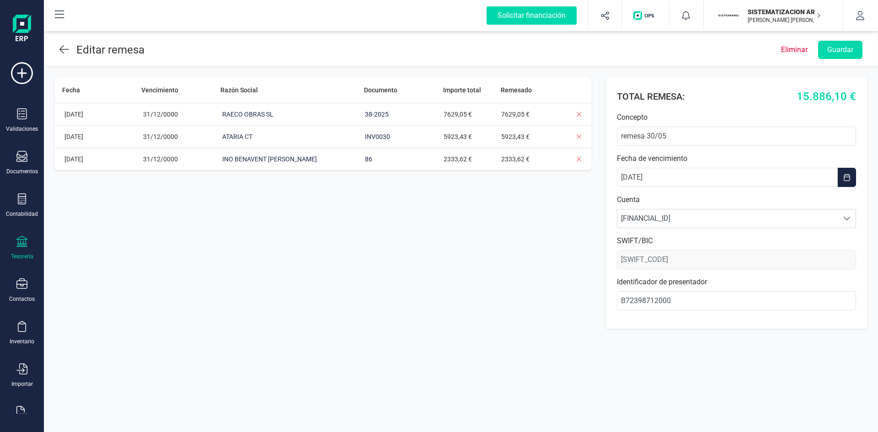
click at [74, 57] on div "Editar remesa" at bounding box center [101, 50] width 85 height 16
click at [63, 45] on icon at bounding box center [64, 49] width 10 height 11
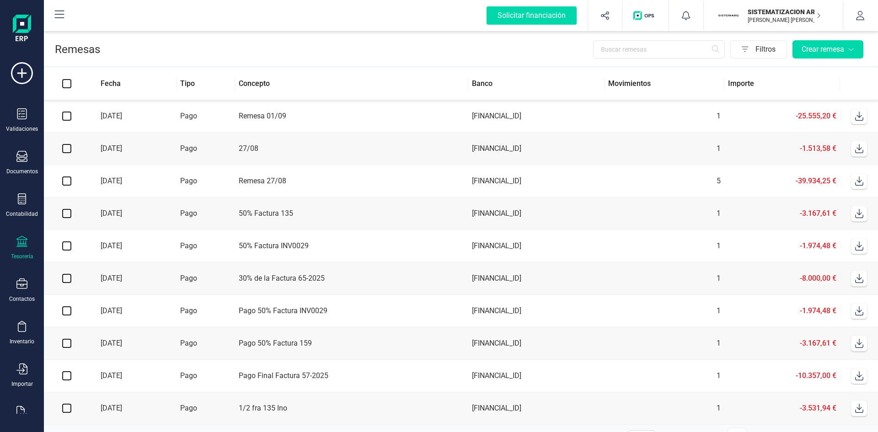
scroll to position [23, 0]
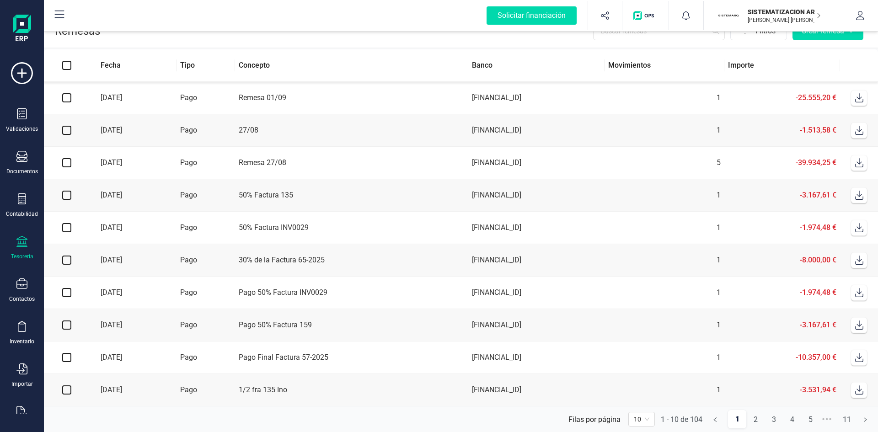
click at [646, 420] on span "10" at bounding box center [642, 420] width 16 height 14
click at [646, 388] on div "50" at bounding box center [642, 387] width 12 height 10
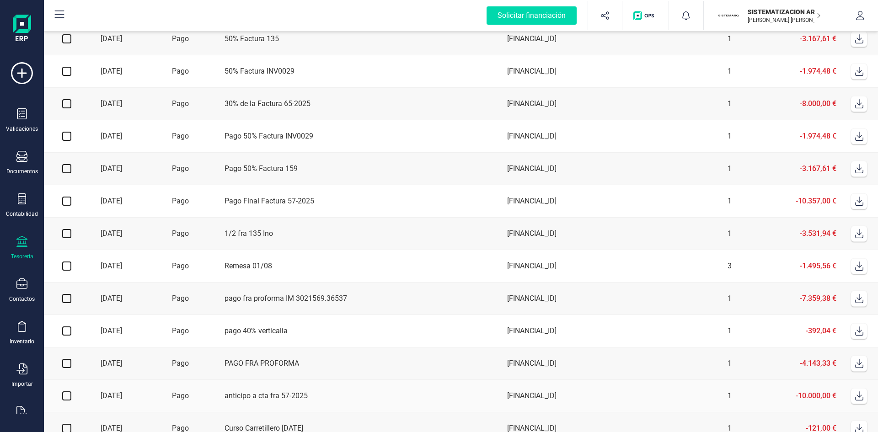
scroll to position [174, 0]
click at [670, 312] on td "1" at bounding box center [681, 299] width 108 height 32
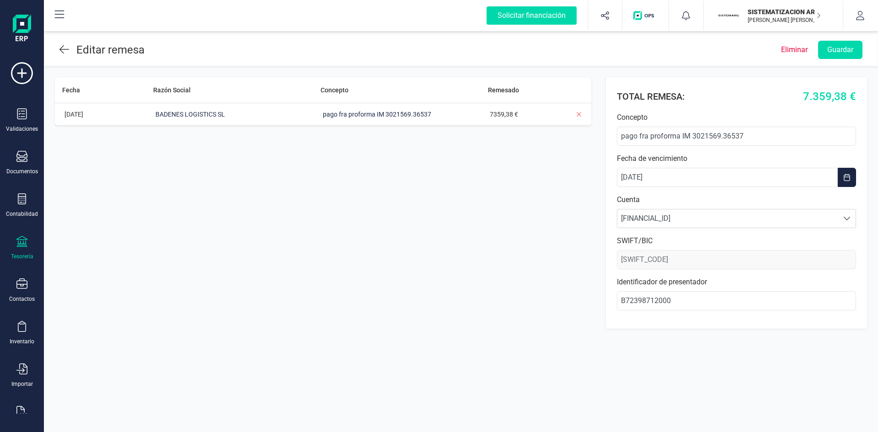
click at [74, 52] on div "Editar remesa" at bounding box center [101, 50] width 85 height 16
click at [70, 51] on div "Editar remesa" at bounding box center [101, 50] width 85 height 16
click at [62, 47] on icon at bounding box center [64, 49] width 10 height 8
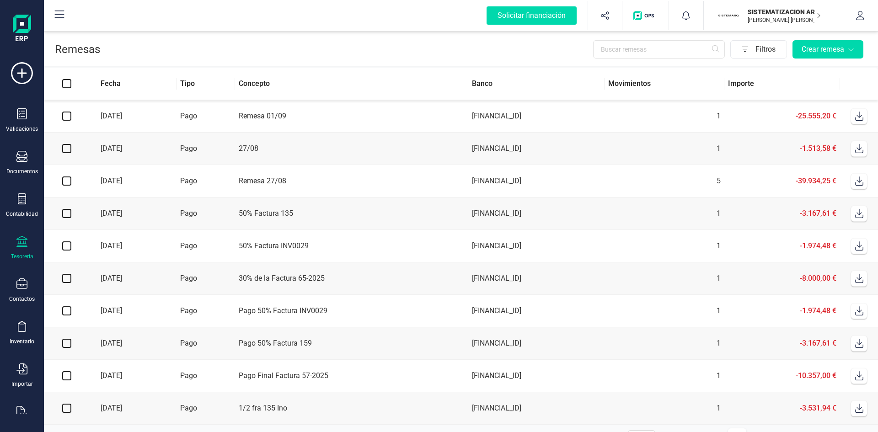
click at [605, 194] on td "[FINANCIAL_ID]" at bounding box center [536, 181] width 136 height 32
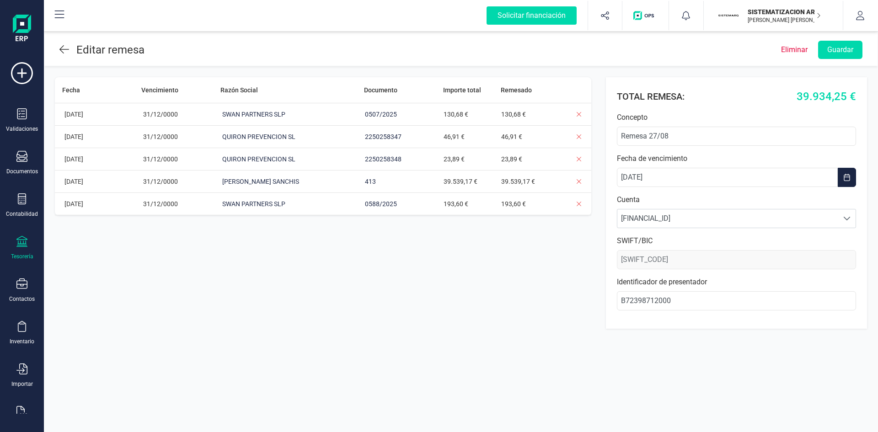
click at [66, 53] on icon at bounding box center [64, 49] width 10 height 11
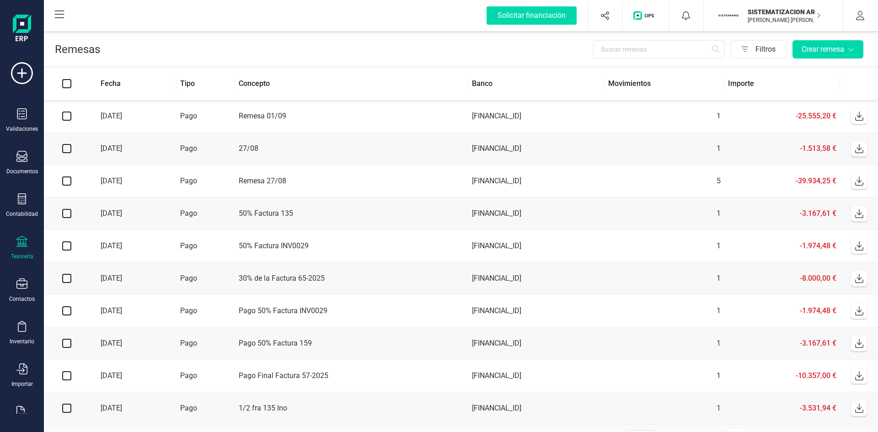
scroll to position [23, 0]
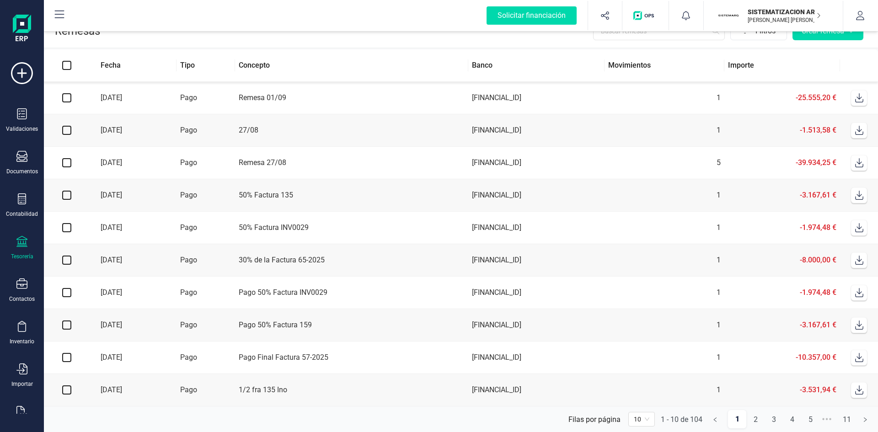
click at [650, 420] on div "10" at bounding box center [642, 419] width 27 height 15
click at [640, 388] on div "50" at bounding box center [642, 387] width 12 height 10
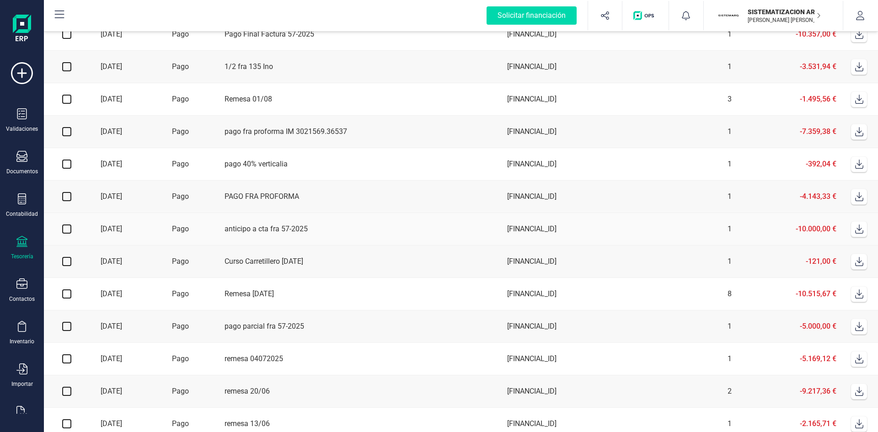
scroll to position [343, 0]
click at [627, 298] on td "[FINANCIAL_ID]" at bounding box center [566, 293] width 124 height 32
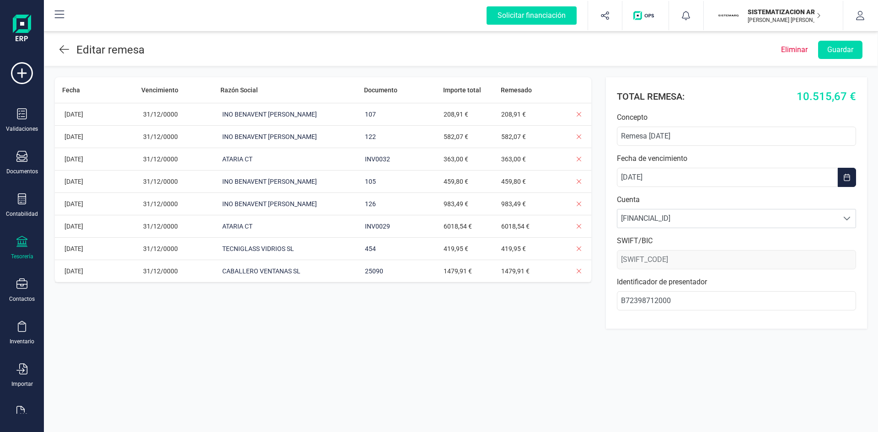
click at [73, 45] on div "Editar remesa" at bounding box center [101, 50] width 85 height 16
click at [65, 48] on icon at bounding box center [64, 49] width 10 height 11
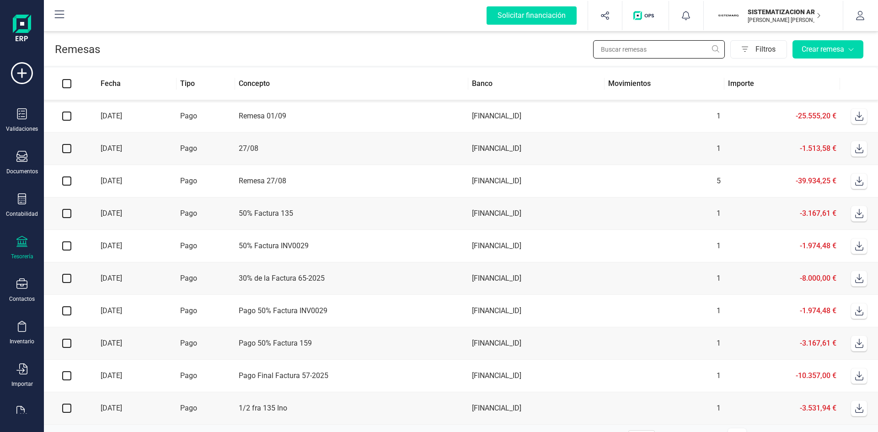
click at [635, 54] on input "text" at bounding box center [659, 49] width 132 height 18
click at [23, 159] on icon at bounding box center [21, 156] width 11 height 11
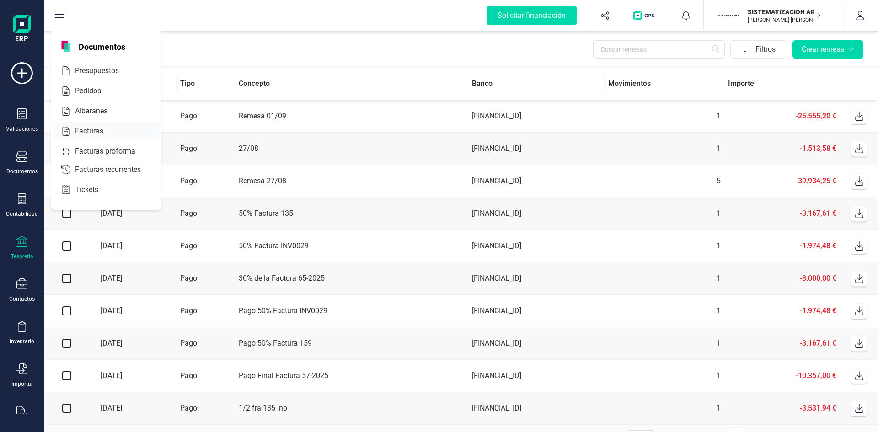
click at [89, 135] on span "Facturas" at bounding box center [95, 131] width 48 height 11
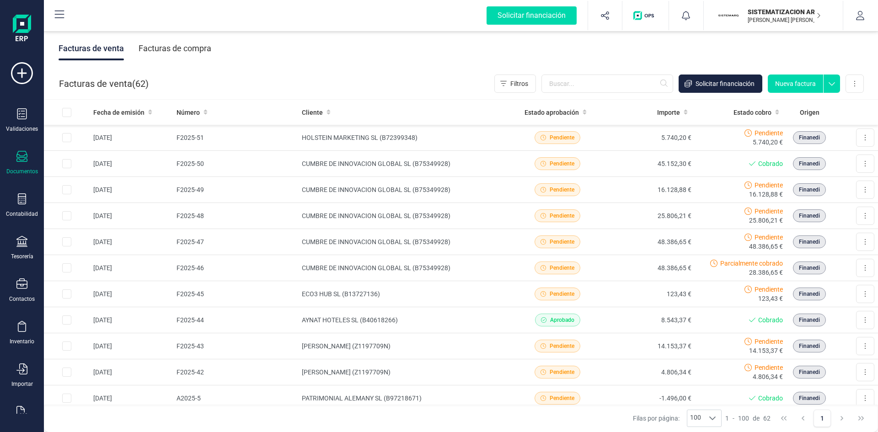
click at [210, 48] on div "Facturas de compra" at bounding box center [175, 49] width 73 height 24
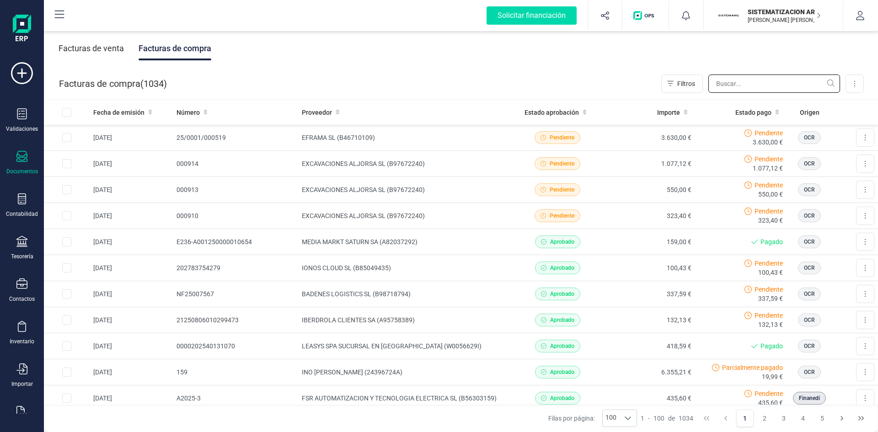
click at [739, 77] on input "text" at bounding box center [775, 84] width 132 height 18
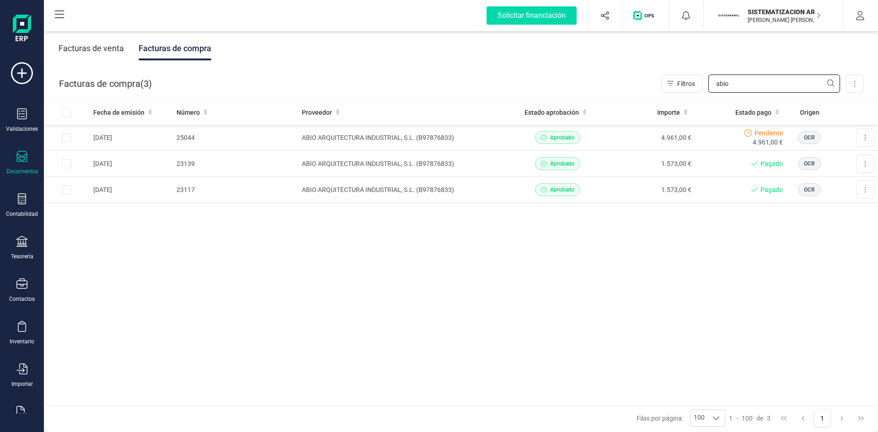
type input "abio"
click at [601, 191] on td "Aprobado" at bounding box center [558, 190] width 92 height 26
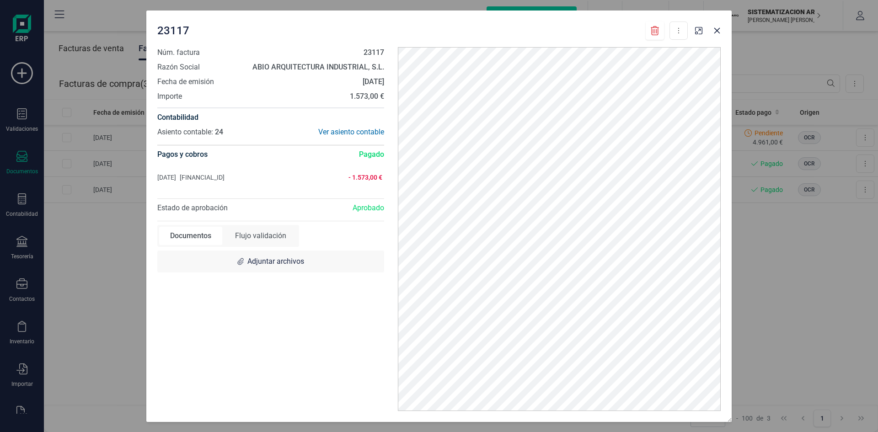
click at [834, 286] on div "23117 Descargar documento Núm. factura 23117 Razón Social ABIO ARQUITECTURA IND…" at bounding box center [439, 216] width 878 height 432
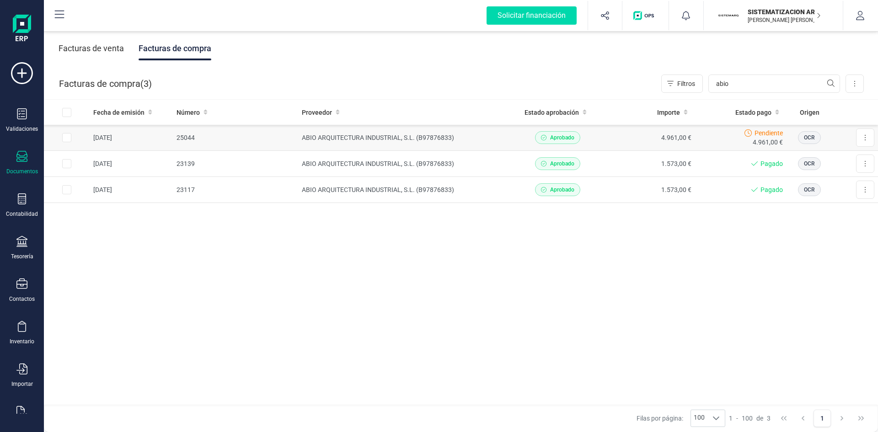
click at [637, 145] on td "4.961,00 €" at bounding box center [649, 138] width 92 height 26
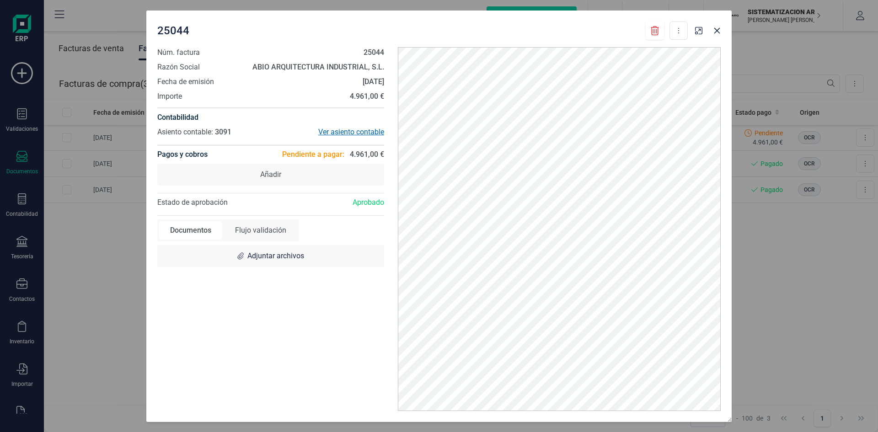
click at [361, 130] on div "Ver asiento contable" at bounding box center [327, 132] width 113 height 11
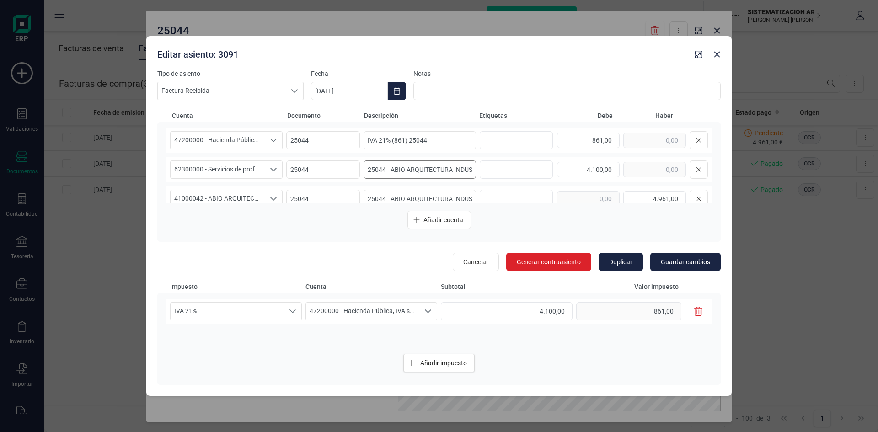
scroll to position [12, 0]
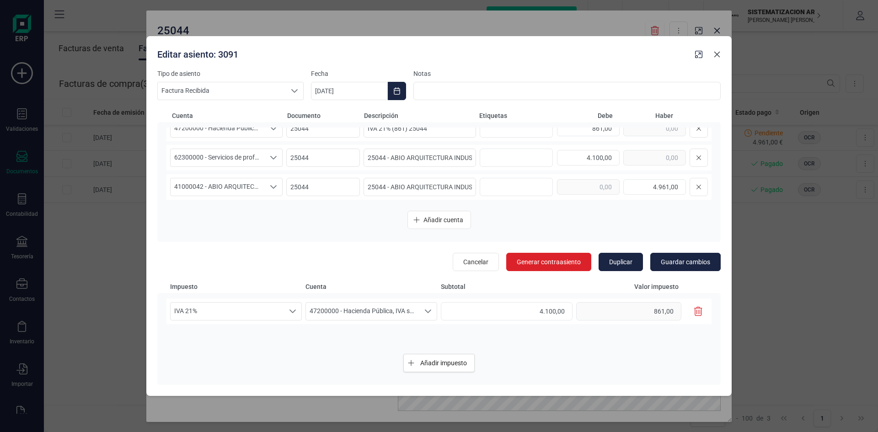
click at [714, 51] on icon "button" at bounding box center [717, 54] width 7 height 7
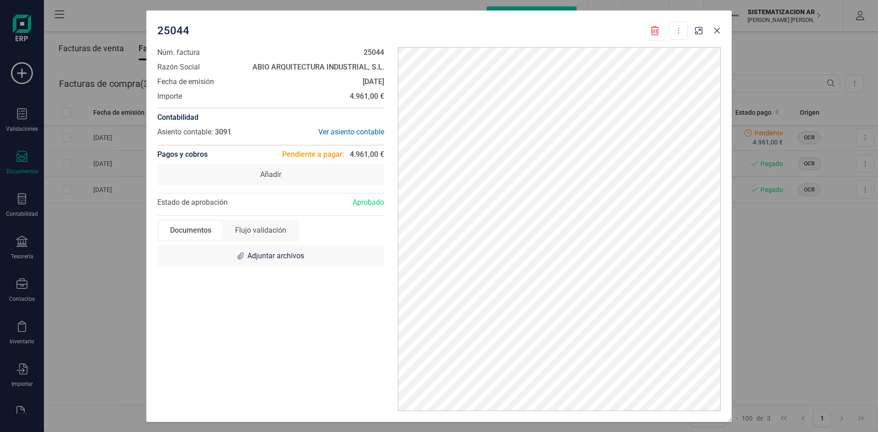
click at [716, 34] on icon "button" at bounding box center [717, 30] width 7 height 7
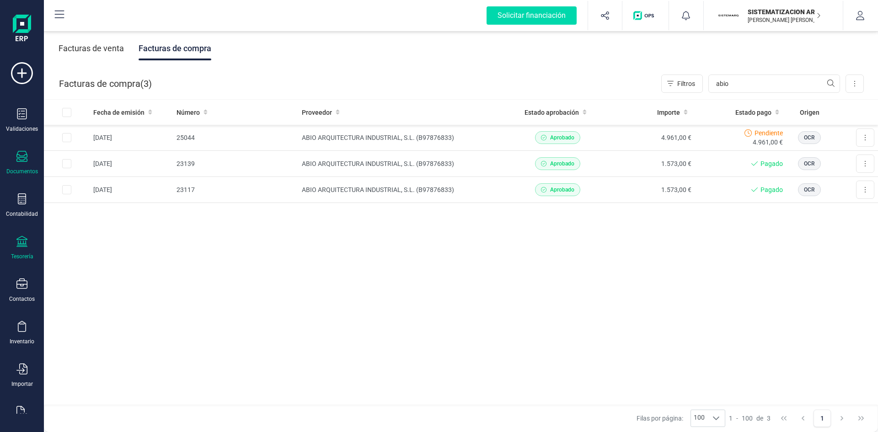
click at [20, 239] on icon at bounding box center [21, 241] width 11 height 11
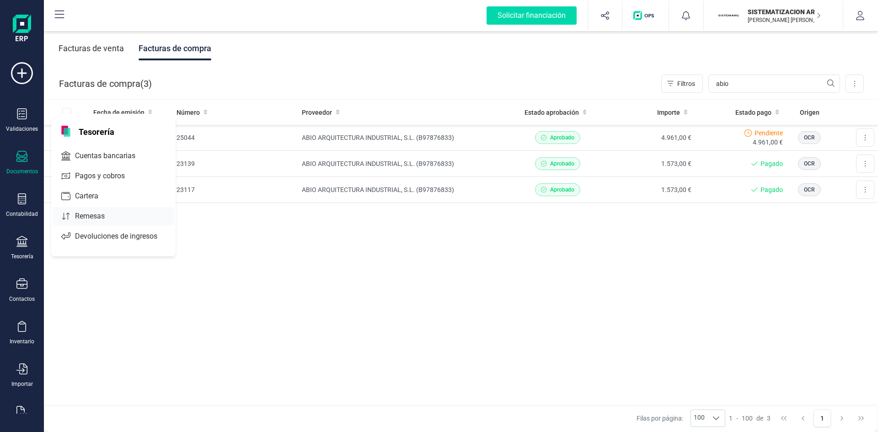
click at [86, 223] on div "Remesas" at bounding box center [113, 216] width 121 height 18
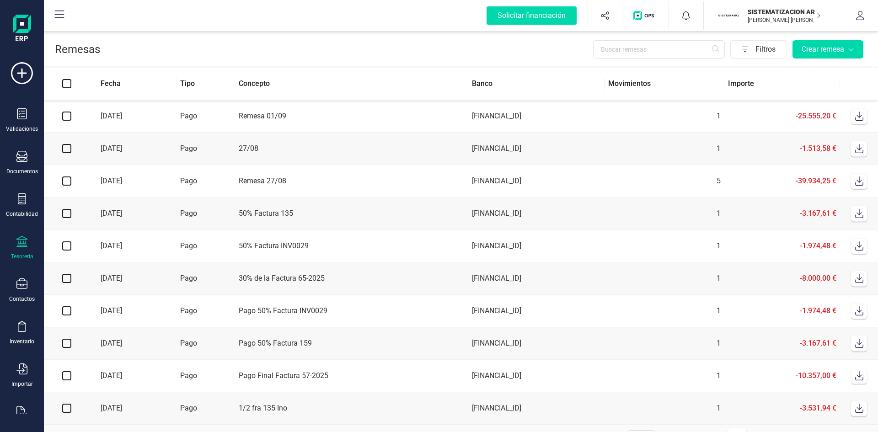
scroll to position [23, 0]
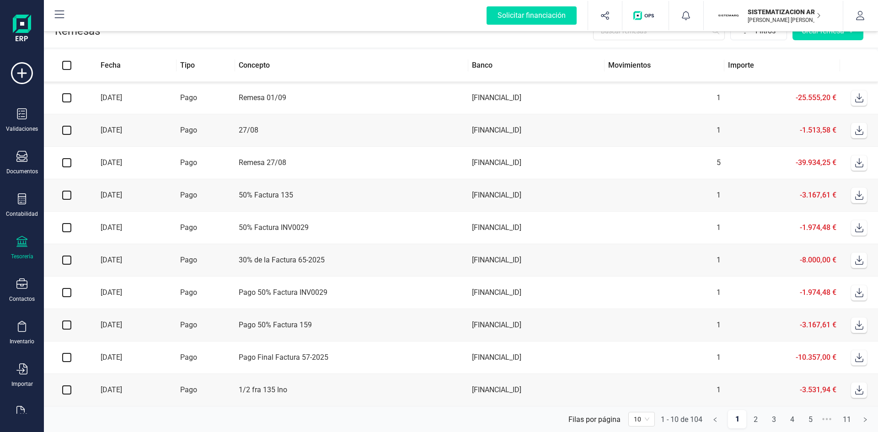
click at [655, 420] on div "10" at bounding box center [642, 419] width 27 height 15
click at [644, 400] on div "100" at bounding box center [642, 401] width 12 height 10
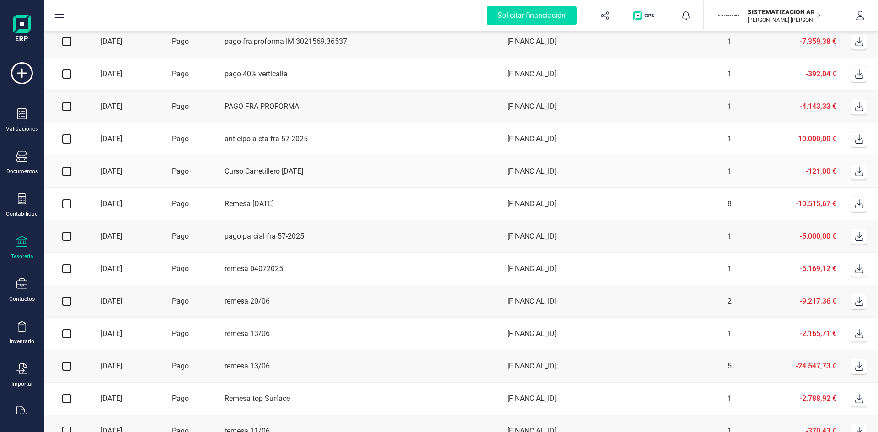
scroll to position [0, 0]
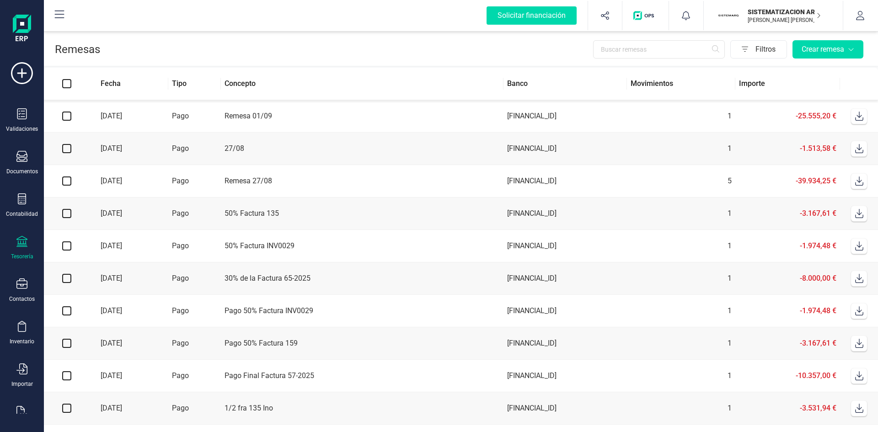
click at [36, 148] on div "Validaciones Documentos Documentos Presupuestos Pedidos Albaranes Facturas Fact…" at bounding box center [22, 250] width 37 height 376
click at [28, 159] on div "Documentos" at bounding box center [22, 163] width 37 height 24
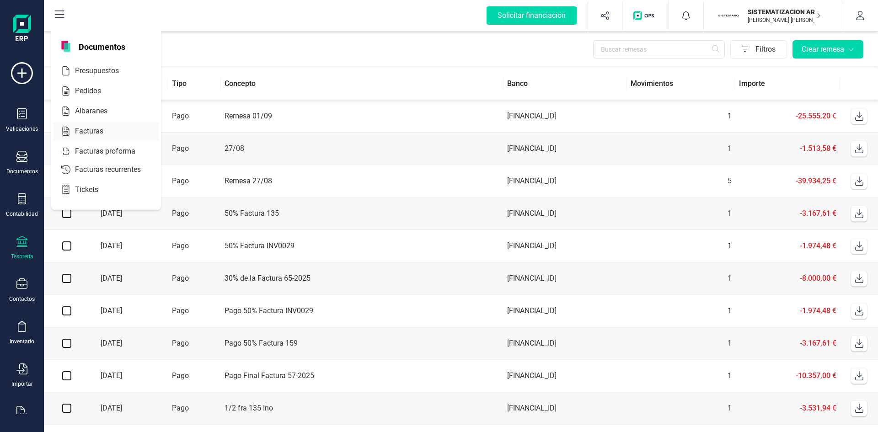
click at [105, 137] on div "Facturas" at bounding box center [106, 131] width 106 height 18
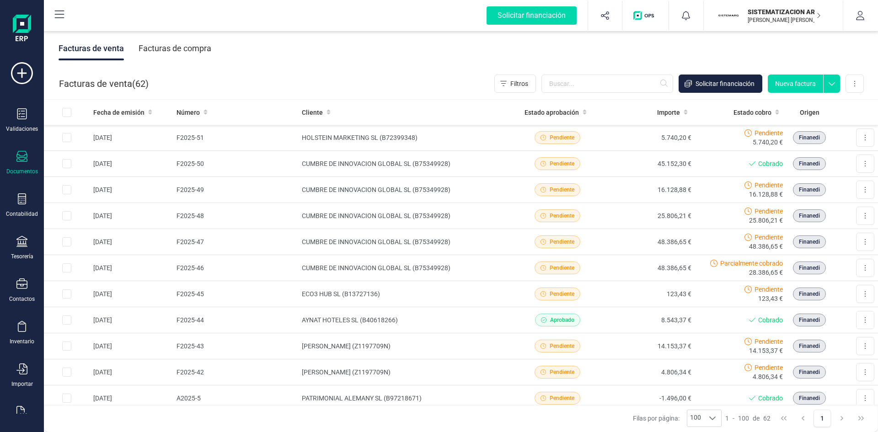
click at [201, 54] on div "Facturas de compra" at bounding box center [175, 49] width 73 height 24
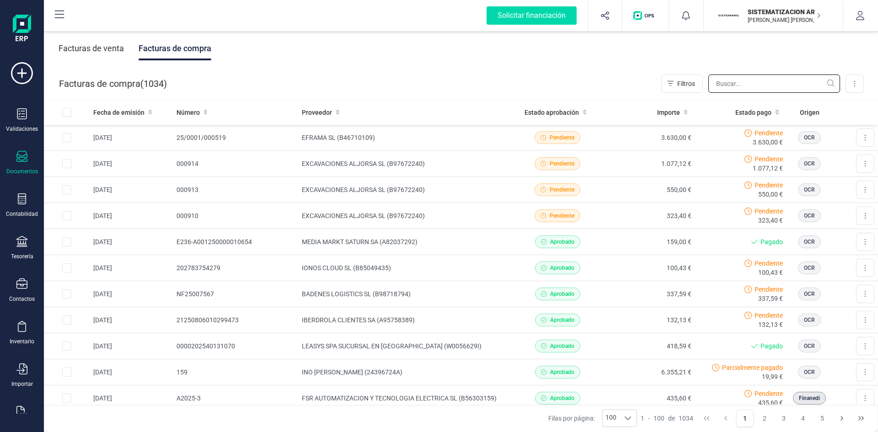
click at [759, 87] on input "text" at bounding box center [775, 84] width 132 height 18
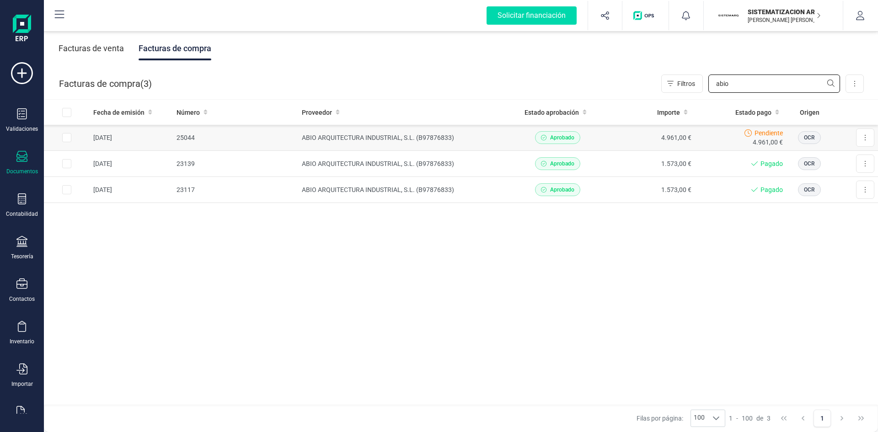
type input "abio"
click at [641, 147] on td "4.961,00 €" at bounding box center [649, 138] width 92 height 26
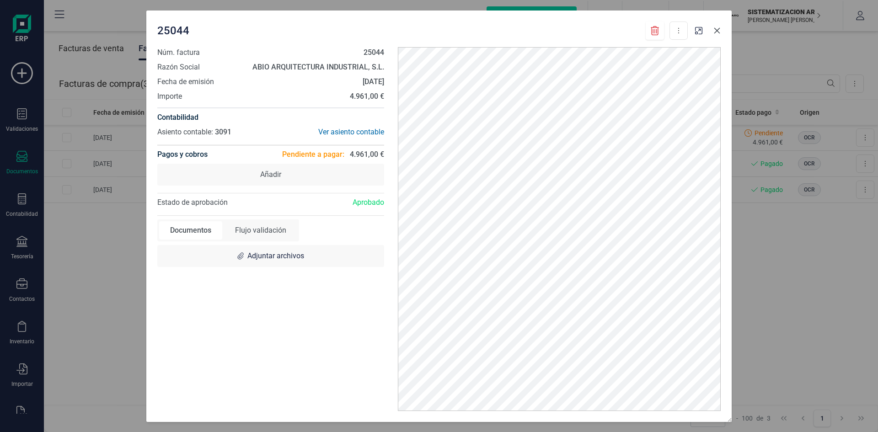
click at [718, 33] on icon "button" at bounding box center [717, 30] width 7 height 7
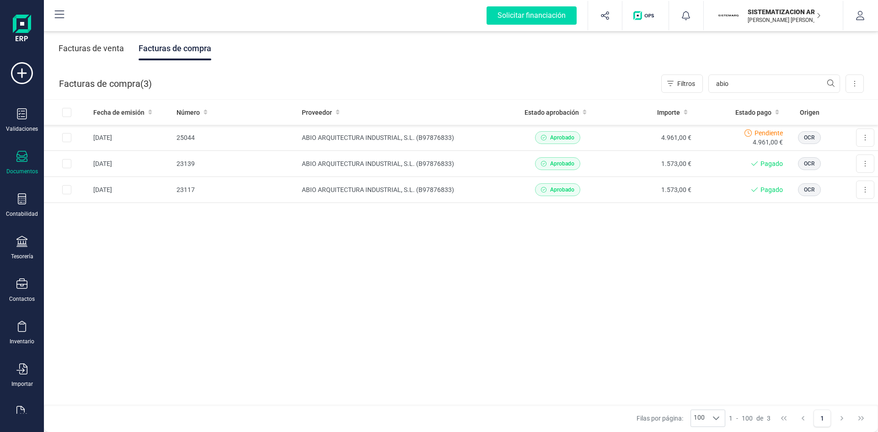
click at [671, 264] on div "Fecha de emisión Número Proveedor Estado aprobación Importe Estado pago Origen …" at bounding box center [461, 253] width 835 height 306
click at [748, 77] on input "abio" at bounding box center [775, 84] width 132 height 18
drag, startPoint x: 744, startPoint y: 83, endPoint x: 662, endPoint y: 90, distance: 82.1
click at [662, 90] on div "Filtros abio" at bounding box center [751, 84] width 179 height 18
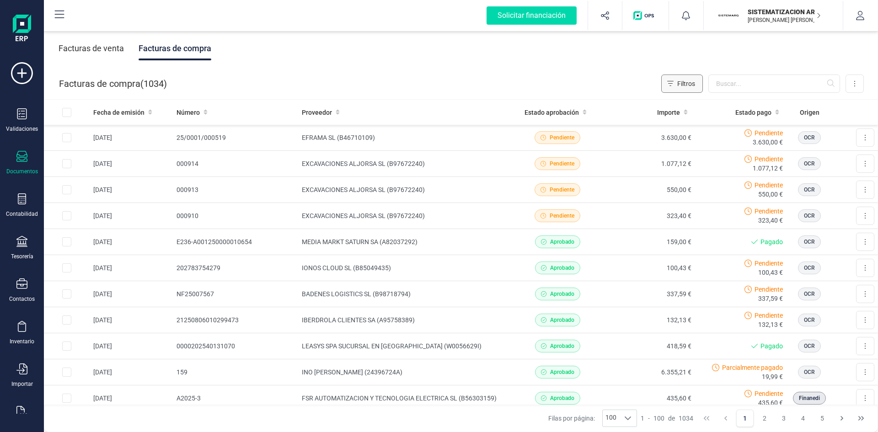
click at [688, 83] on span "Filtros" at bounding box center [687, 83] width 18 height 9
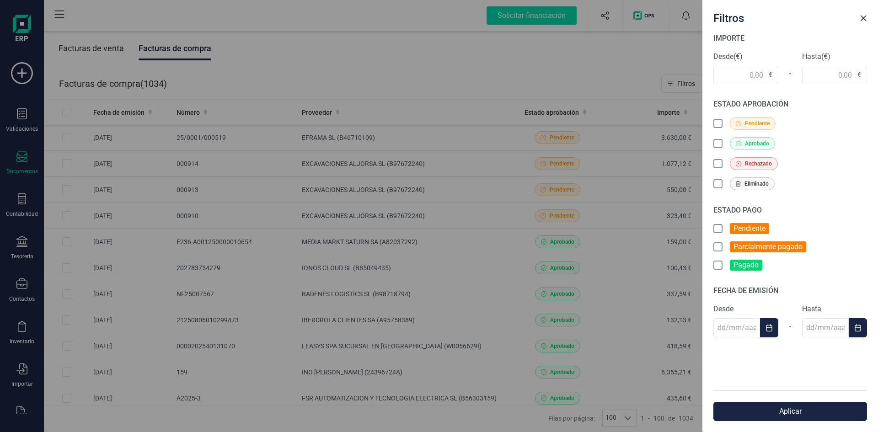
click at [715, 229] on icon at bounding box center [719, 229] width 9 height 9
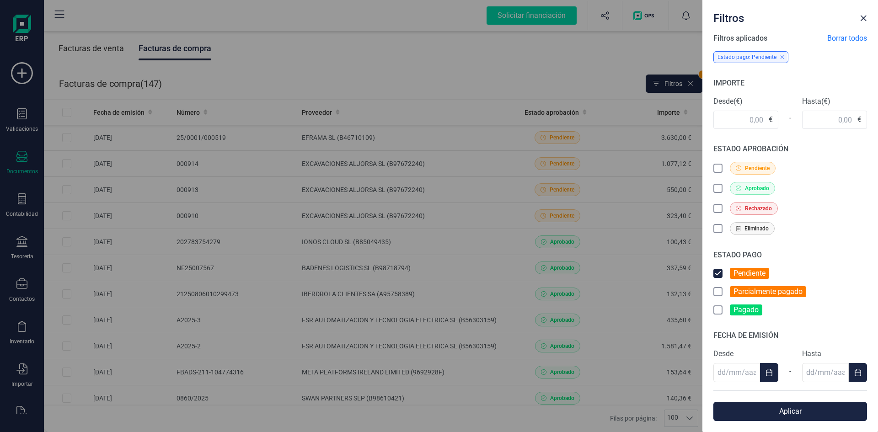
click at [769, 413] on button "Aplicar" at bounding box center [791, 411] width 154 height 19
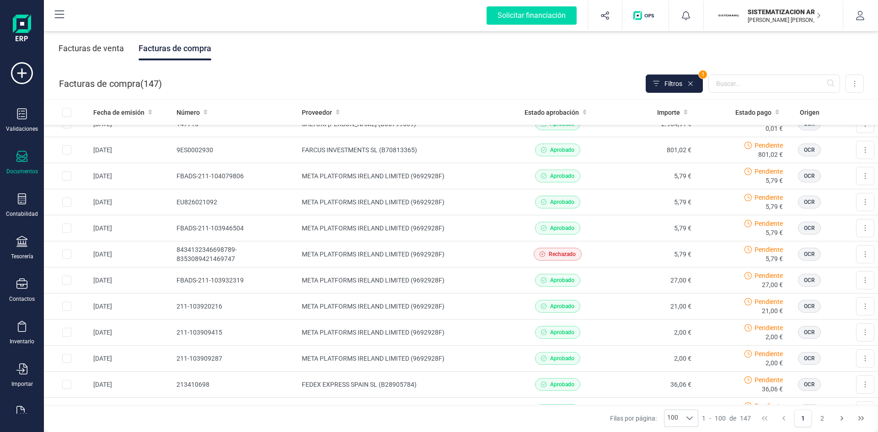
scroll to position [2282, 0]
click at [678, 81] on span "Filtros" at bounding box center [674, 83] width 18 height 9
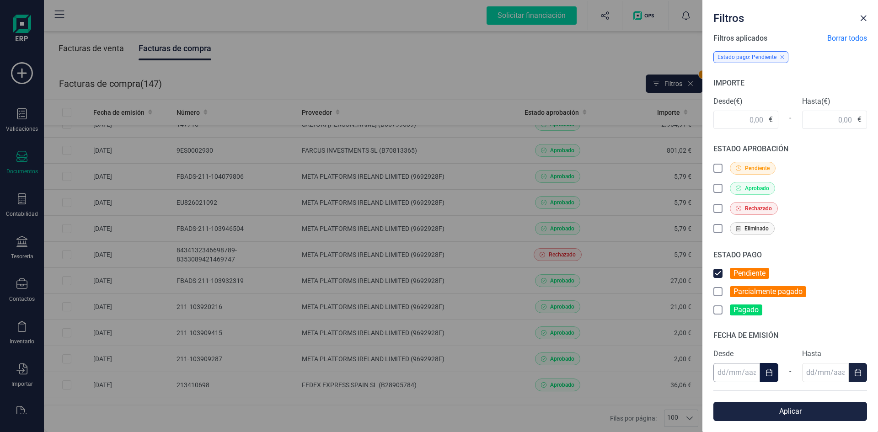
click at [724, 374] on input "text" at bounding box center [737, 372] width 47 height 19
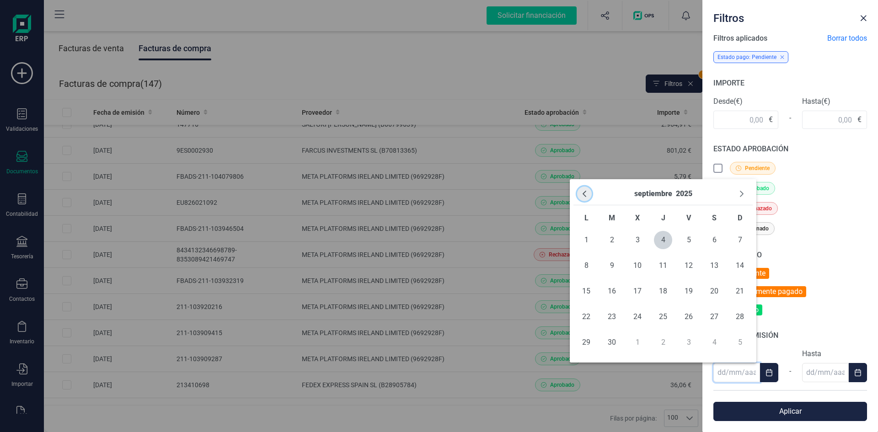
click at [582, 199] on button "Previous Month" at bounding box center [584, 194] width 15 height 15
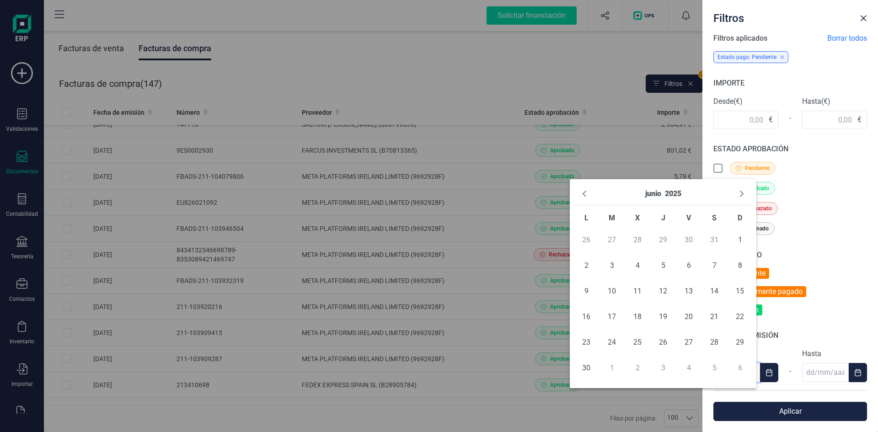
click at [582, 199] on button "Previous Month" at bounding box center [584, 194] width 15 height 15
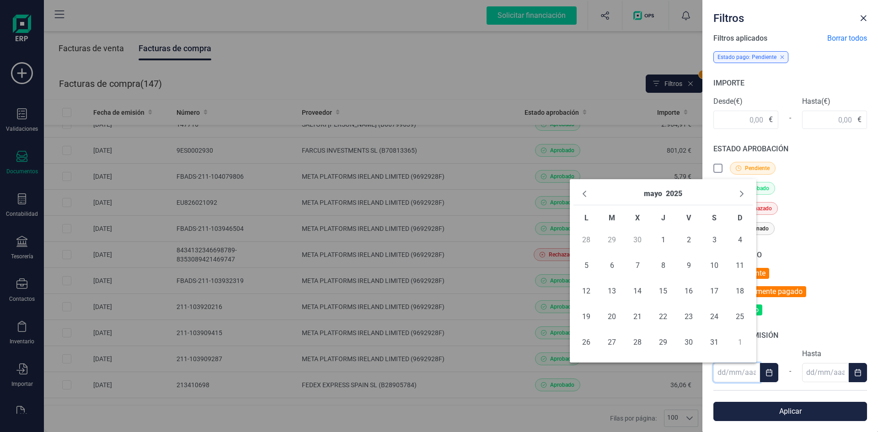
click at [582, 199] on button "Previous Month" at bounding box center [584, 194] width 15 height 15
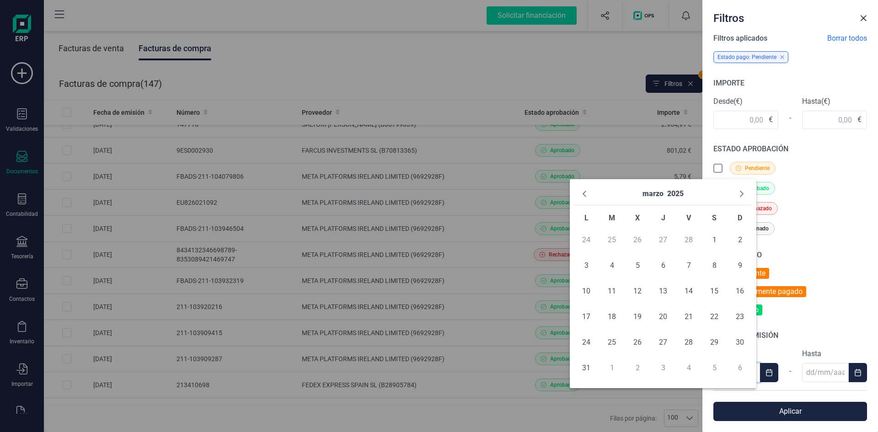
click at [582, 199] on button "Previous Month" at bounding box center [584, 194] width 15 height 15
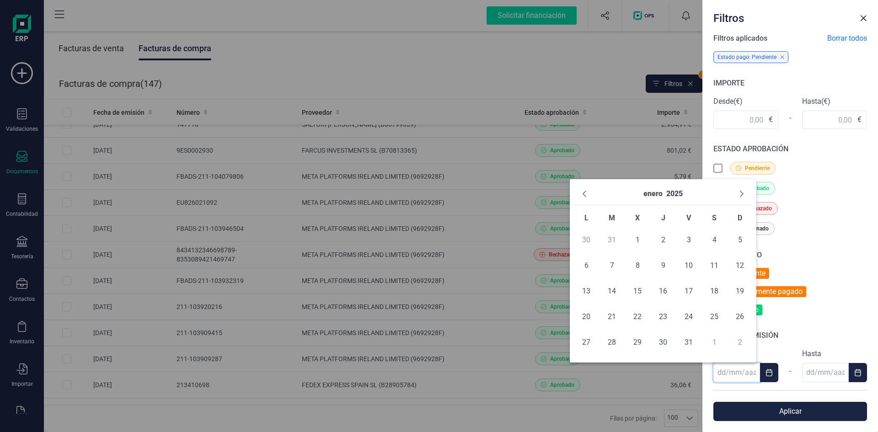
click at [582, 199] on button "Previous Month" at bounding box center [584, 194] width 15 height 15
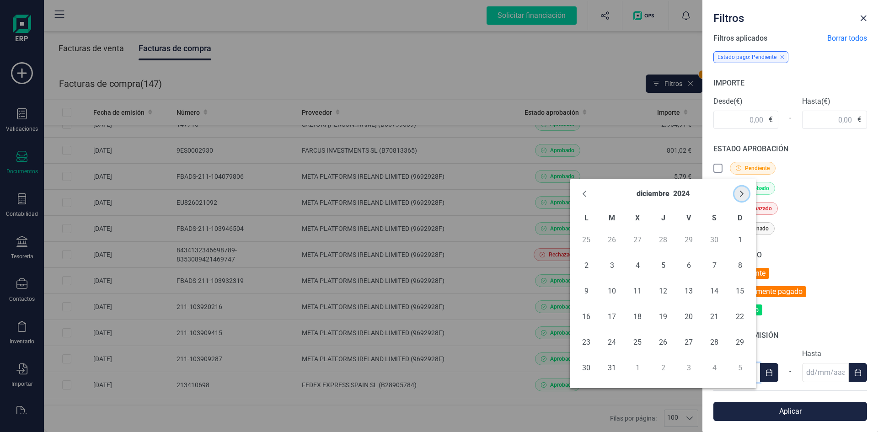
click at [744, 192] on icon "Next Month" at bounding box center [741, 193] width 7 height 7
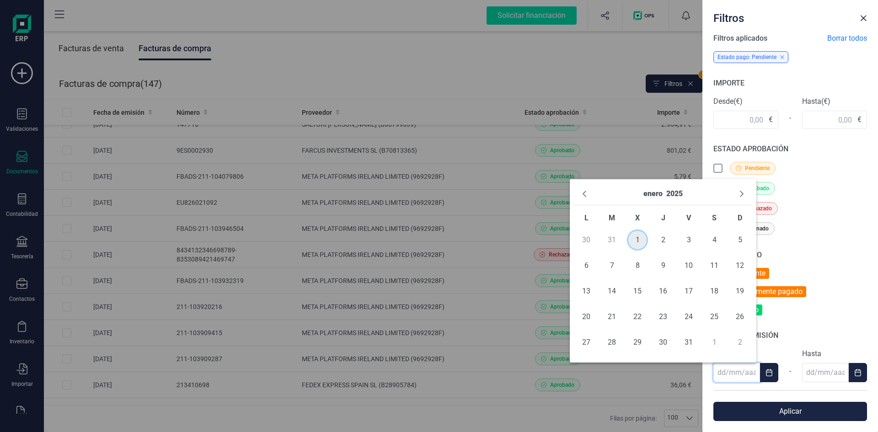
click at [635, 243] on span "1" at bounding box center [638, 240] width 18 height 18
type input "[DATE]"
click at [814, 382] on input "text" at bounding box center [825, 372] width 47 height 19
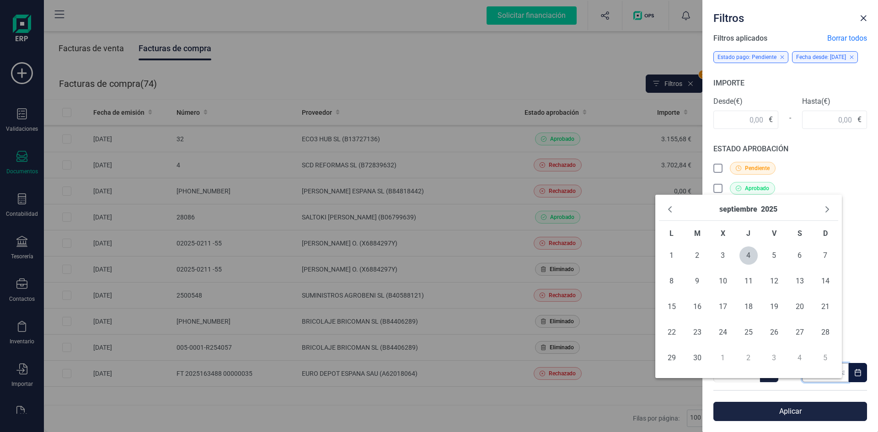
scroll to position [0, 0]
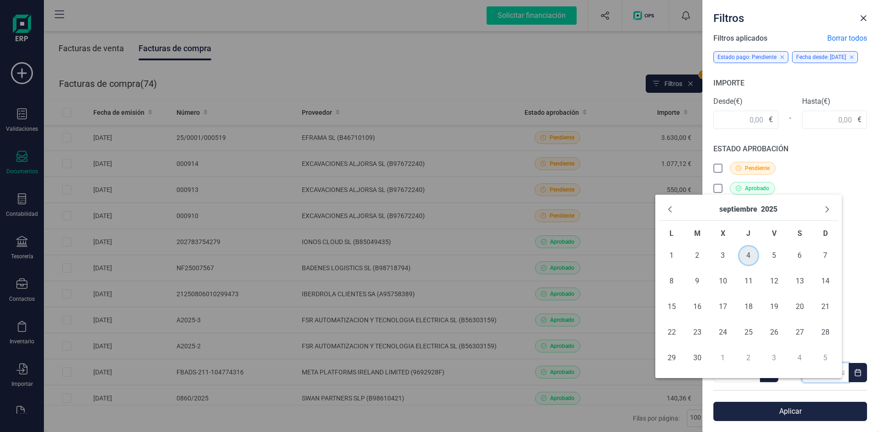
click at [752, 258] on span "4" at bounding box center [749, 256] width 18 height 18
type input "[DATE]"
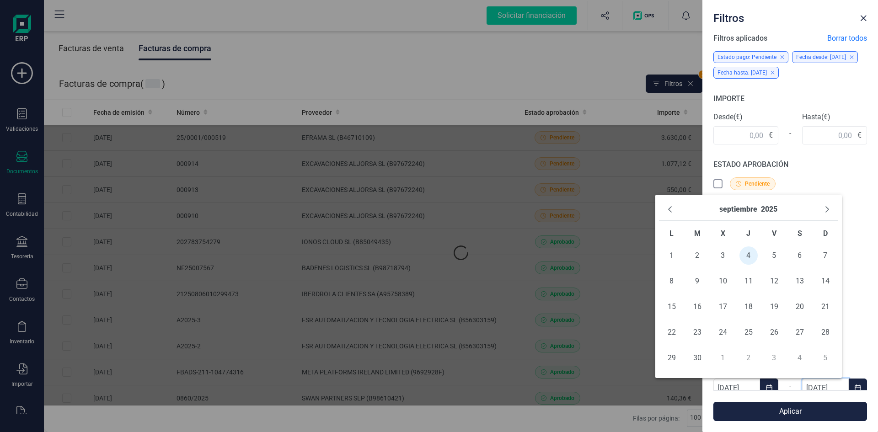
click at [768, 415] on button "Aplicar" at bounding box center [791, 411] width 154 height 19
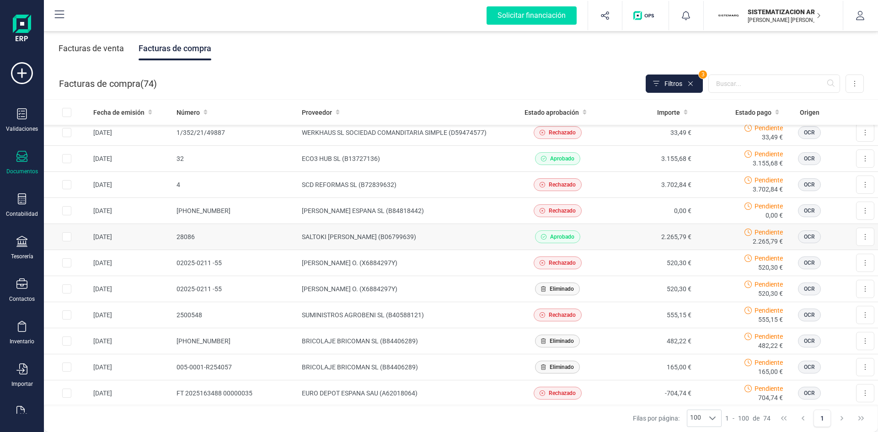
scroll to position [1642, 0]
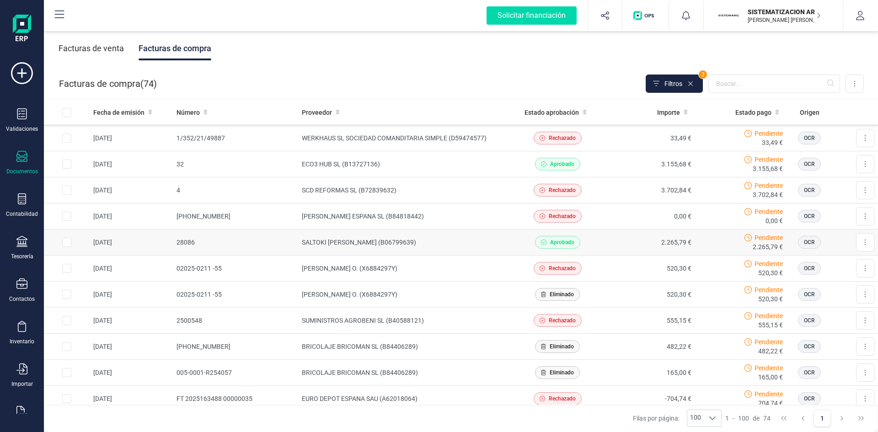
click at [630, 242] on td "2.265,79 €" at bounding box center [649, 243] width 92 height 26
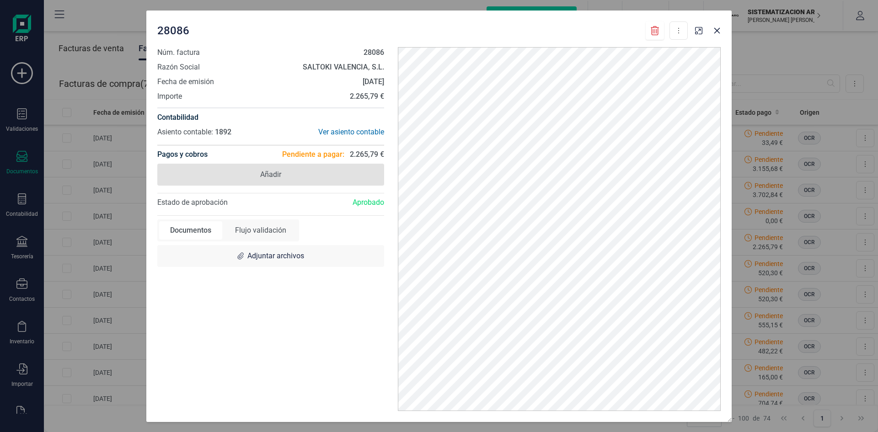
click at [321, 178] on span "Añadir" at bounding box center [270, 175] width 227 height 22
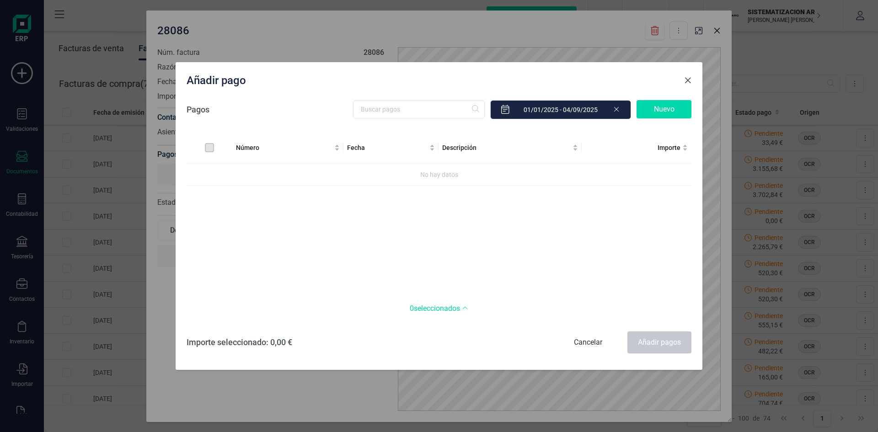
click at [684, 81] on button "Close" at bounding box center [688, 80] width 15 height 15
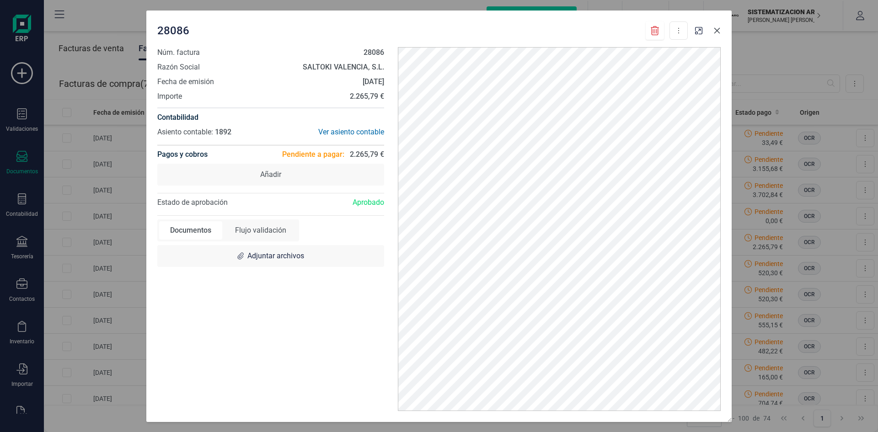
click at [716, 30] on icon "button" at bounding box center [718, 30] width 6 height 6
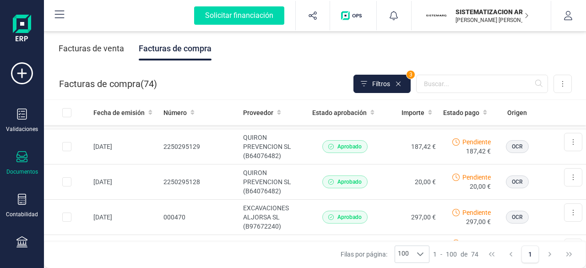
scroll to position [1831, 0]
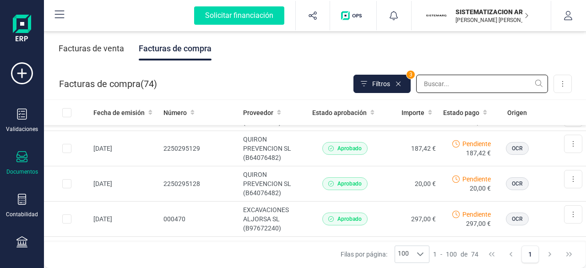
click at [436, 79] on input "text" at bounding box center [482, 84] width 132 height 18
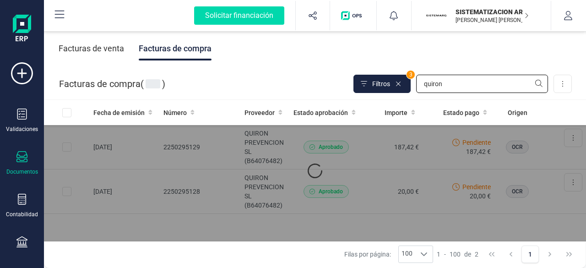
scroll to position [0, 0]
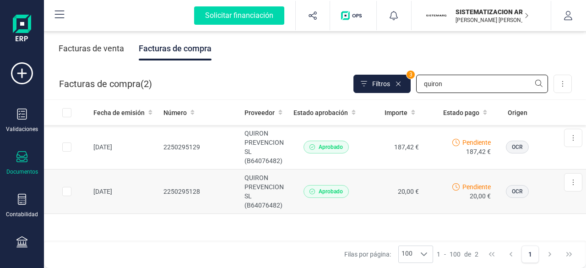
type input "quiron"
click at [199, 172] on td "2250295128" at bounding box center [200, 191] width 81 height 44
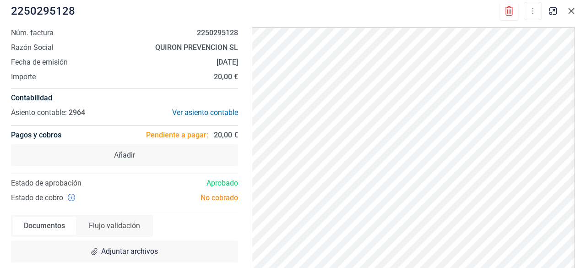
drag, startPoint x: 14, startPoint y: 0, endPoint x: 568, endPoint y: 11, distance: 554.6
click at [568, 11] on icon "button" at bounding box center [570, 10] width 7 height 7
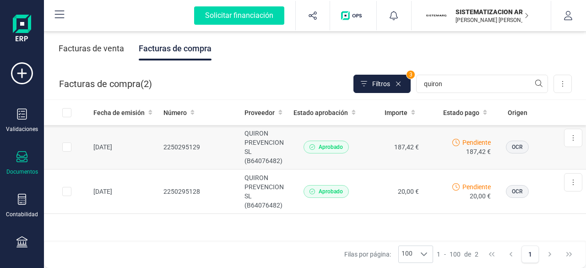
click at [366, 140] on td "187,42 €" at bounding box center [392, 147] width 59 height 44
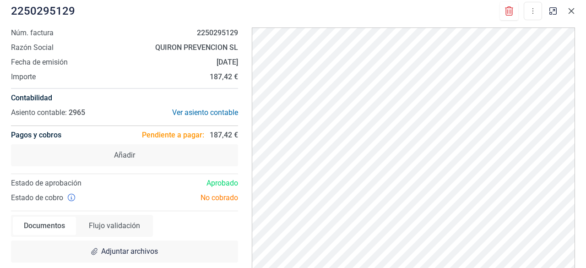
click at [576, 15] on button "button" at bounding box center [571, 11] width 15 height 15
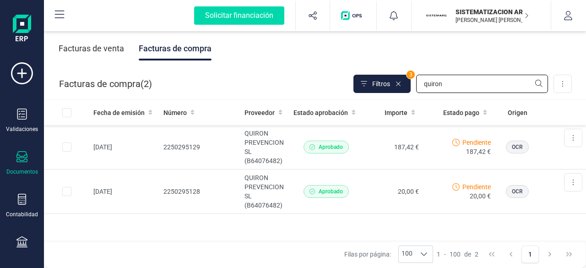
drag, startPoint x: 449, startPoint y: 83, endPoint x: 347, endPoint y: 92, distance: 102.0
click at [347, 92] on div "Facturas de compra ( 2 ) Filtros 3 quiron Importar Carga masiva (Excel) Factura…" at bounding box center [315, 83] width 542 height 31
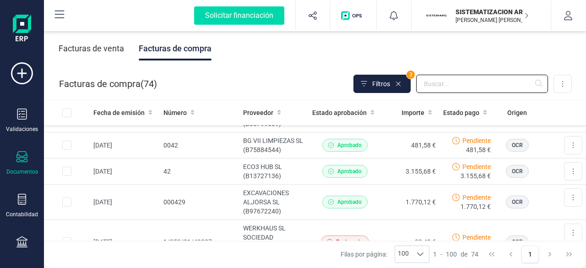
scroll to position [1996, 0]
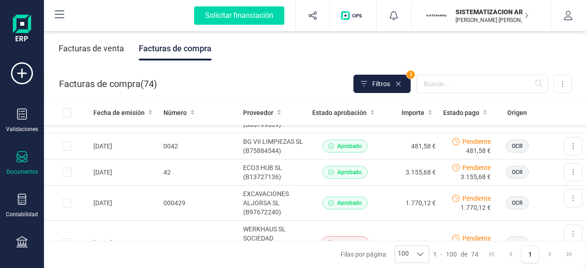
click at [308, 98] on td "Aprobado" at bounding box center [344, 85] width 73 height 26
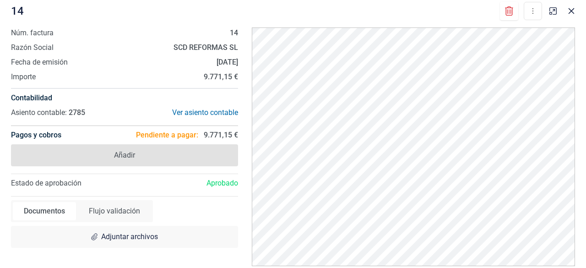
click at [169, 161] on span "Añadir" at bounding box center [124, 155] width 227 height 22
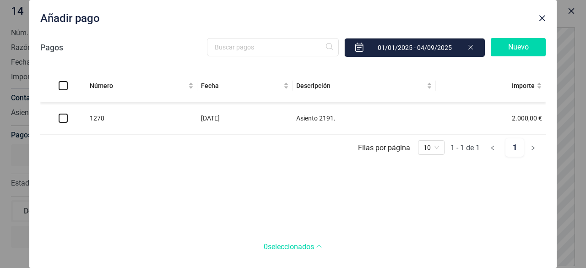
click at [163, 120] on td "1278" at bounding box center [141, 118] width 111 height 32
click at [99, 124] on td "1278" at bounding box center [141, 118] width 111 height 32
click at [60, 118] on input "checkbox" at bounding box center [63, 117] width 9 height 9
checkbox input "true"
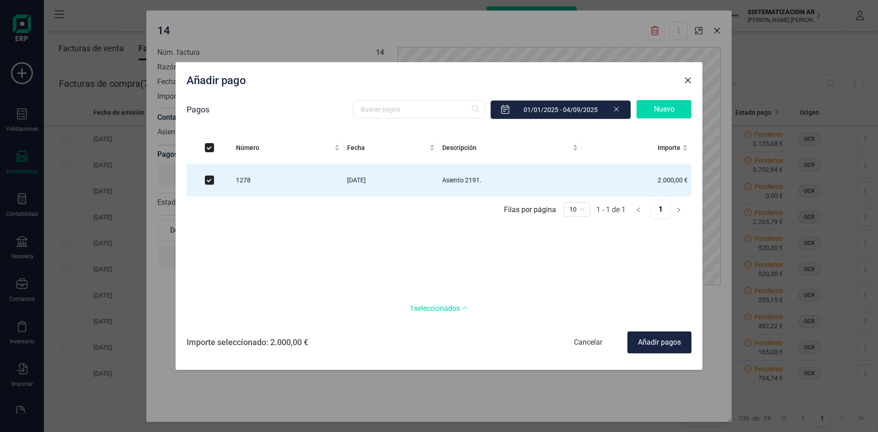
scroll to position [1668, 0]
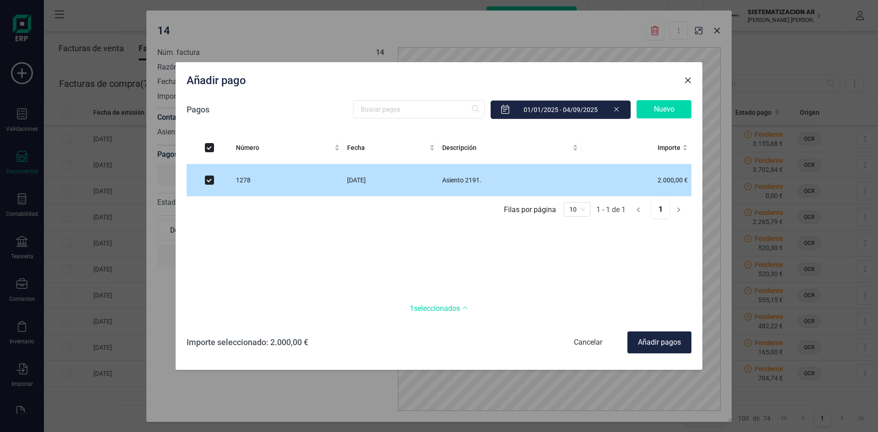
click at [213, 183] on input "checkbox" at bounding box center [209, 180] width 9 height 9
checkbox input "false"
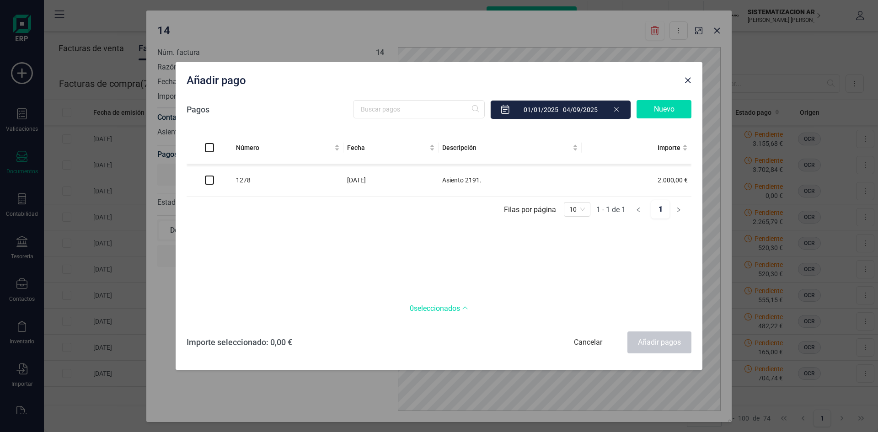
checkbox input "false"
click at [688, 83] on span "Close" at bounding box center [687, 80] width 7 height 7
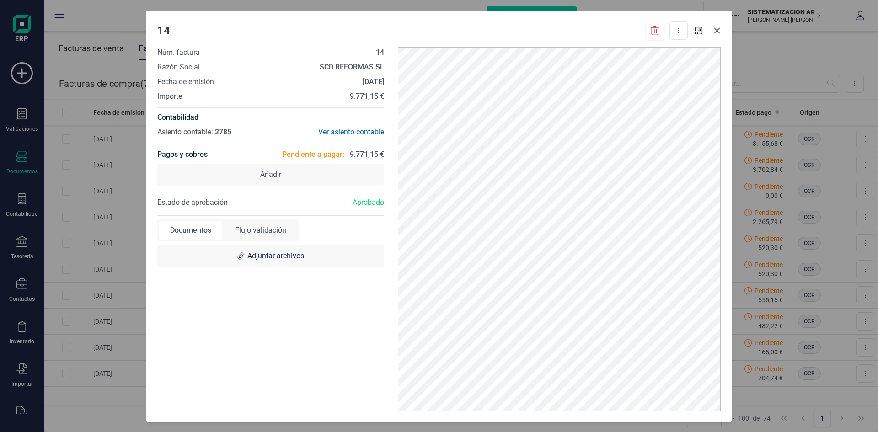
click at [718, 29] on icon "button" at bounding box center [717, 30] width 7 height 7
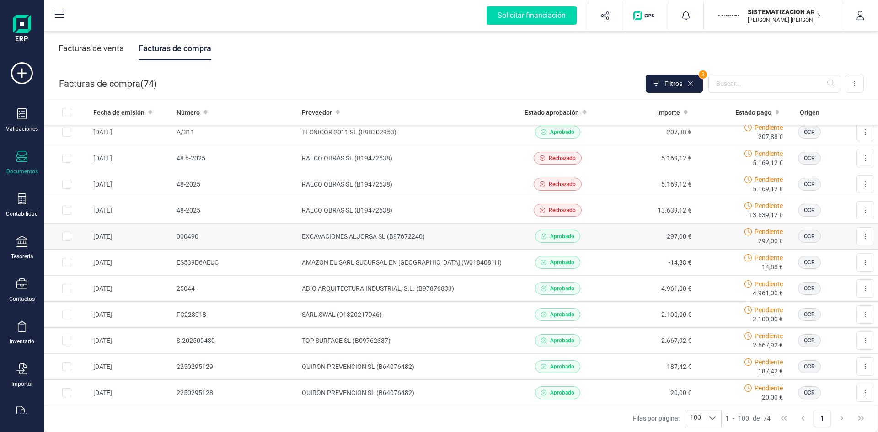
scroll to position [1188, 0]
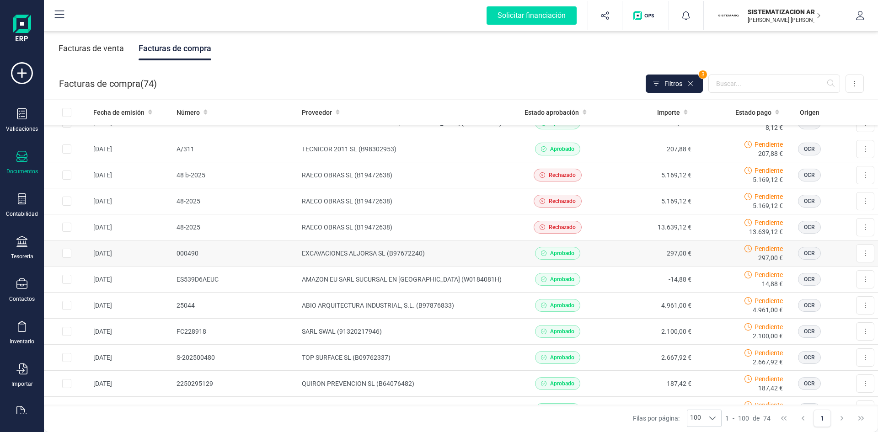
click at [448, 252] on td "EXCAVACIONES ALJORSA SL (B97672240)" at bounding box center [405, 254] width 214 height 26
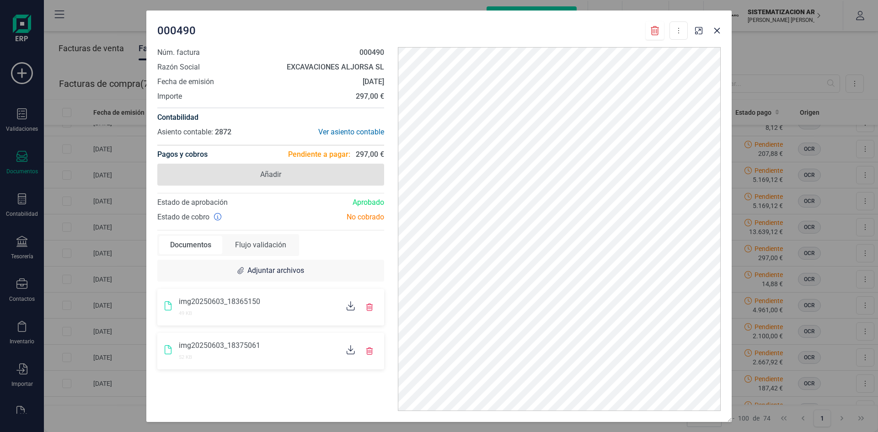
click at [307, 172] on span "Añadir" at bounding box center [270, 175] width 227 height 22
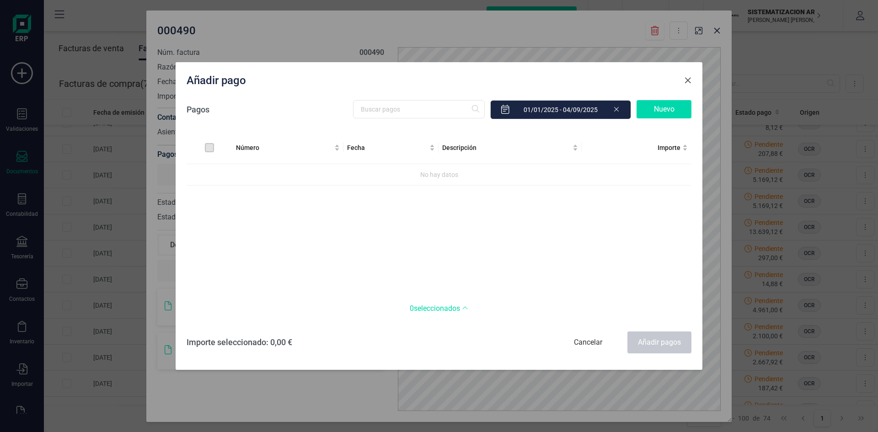
click at [689, 83] on span "Close" at bounding box center [687, 80] width 7 height 7
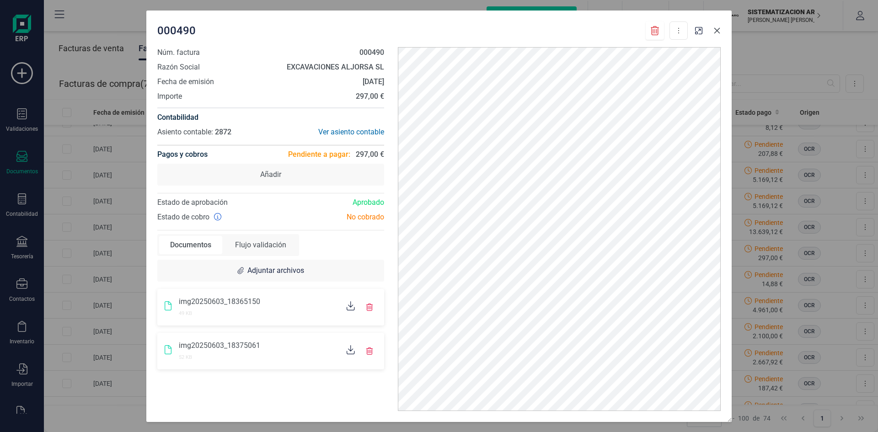
click at [715, 36] on button "button" at bounding box center [717, 30] width 15 height 15
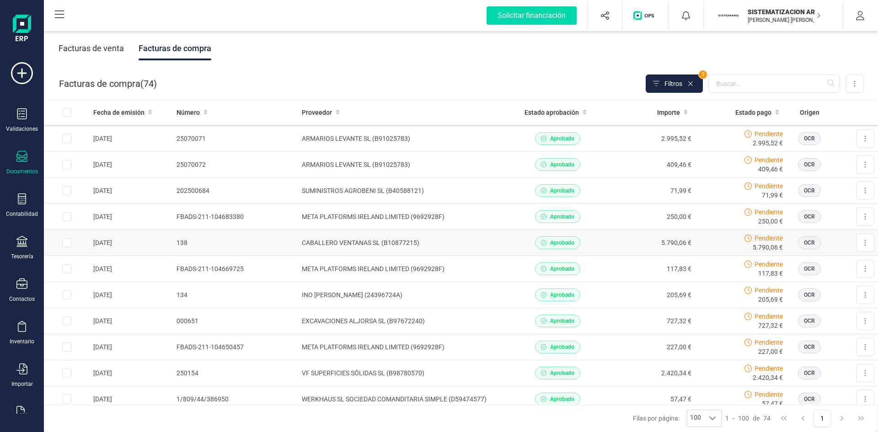
scroll to position [677, 0]
click at [619, 295] on td "205,69 €" at bounding box center [649, 296] width 92 height 26
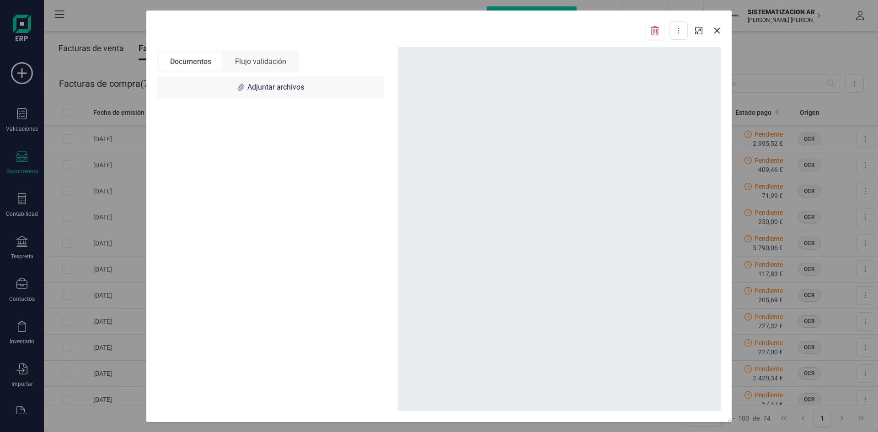
click at [576, 290] on div at bounding box center [559, 229] width 323 height 364
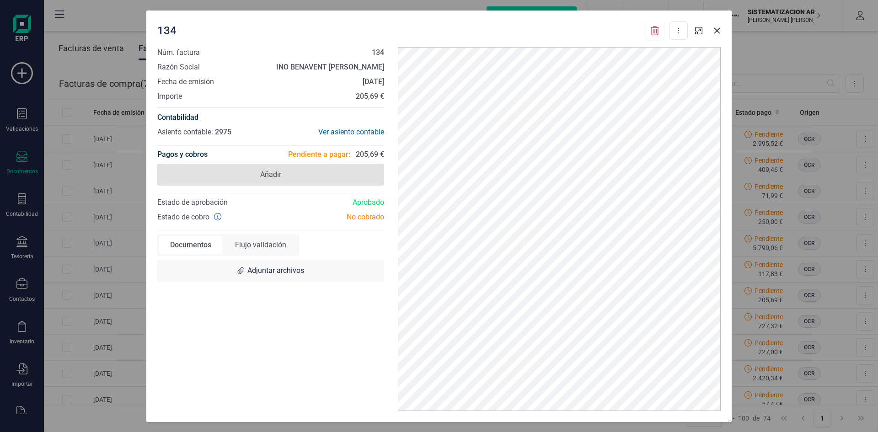
click at [304, 180] on span "Añadir" at bounding box center [270, 175] width 227 height 22
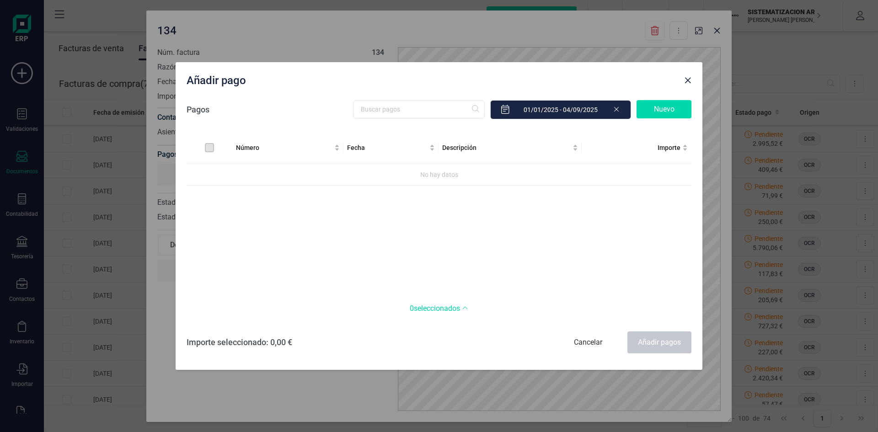
click at [367, 239] on div "Número Fecha Descripción Importe No hay datos" at bounding box center [439, 212] width 505 height 161
click at [693, 83] on button "Close" at bounding box center [688, 80] width 15 height 15
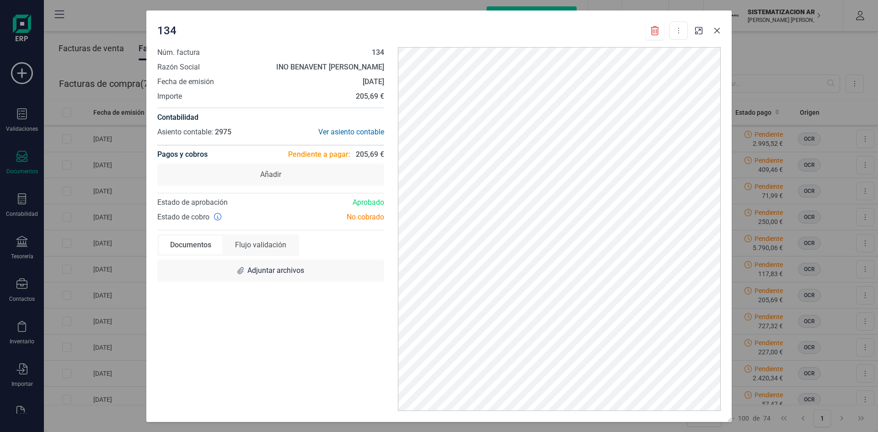
click at [716, 32] on icon "button" at bounding box center [718, 30] width 6 height 6
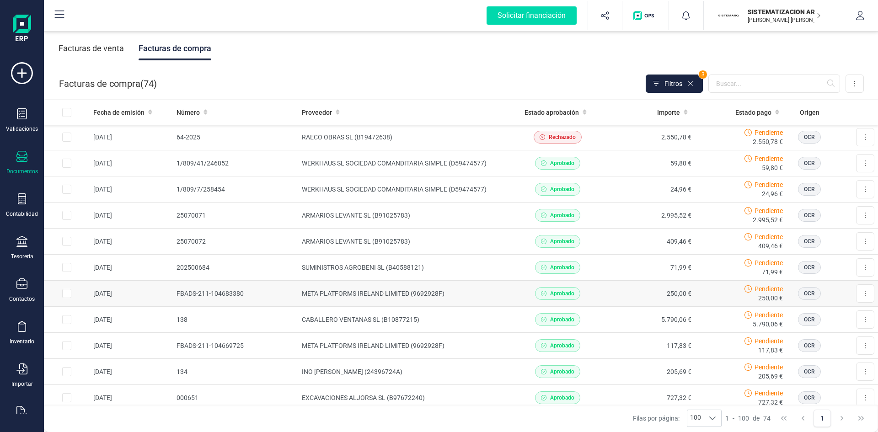
scroll to position [594, 0]
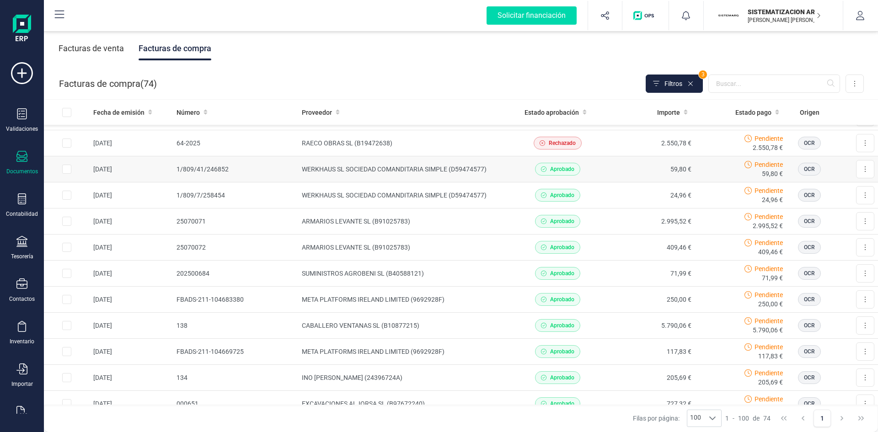
click at [470, 168] on td "WERKHAUS SL SOCIEDAD COMANDITARIA SIMPLE (D59474577)" at bounding box center [405, 169] width 214 height 26
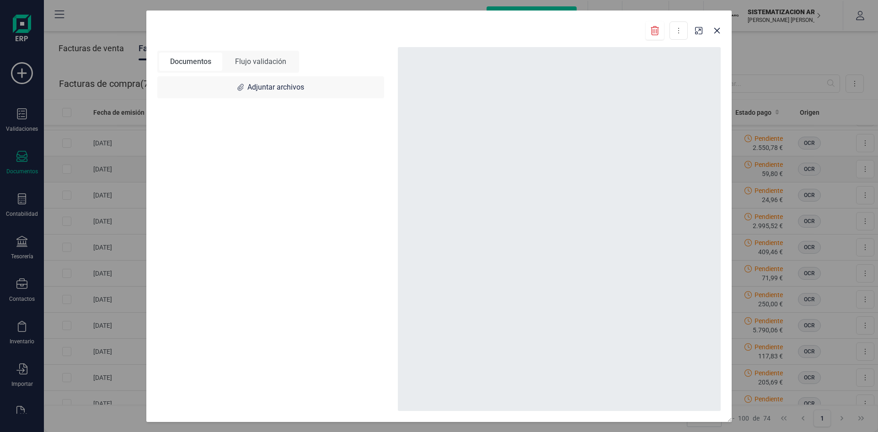
click at [506, 167] on div at bounding box center [559, 229] width 323 height 364
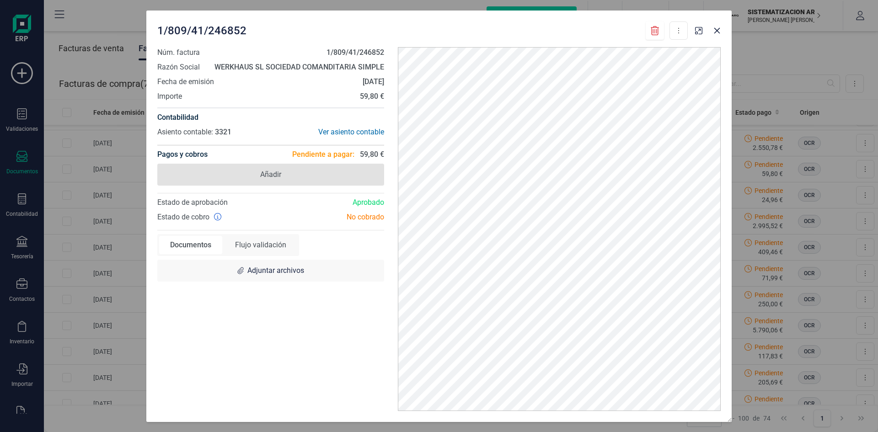
click at [361, 183] on span "Añadir" at bounding box center [270, 175] width 227 height 22
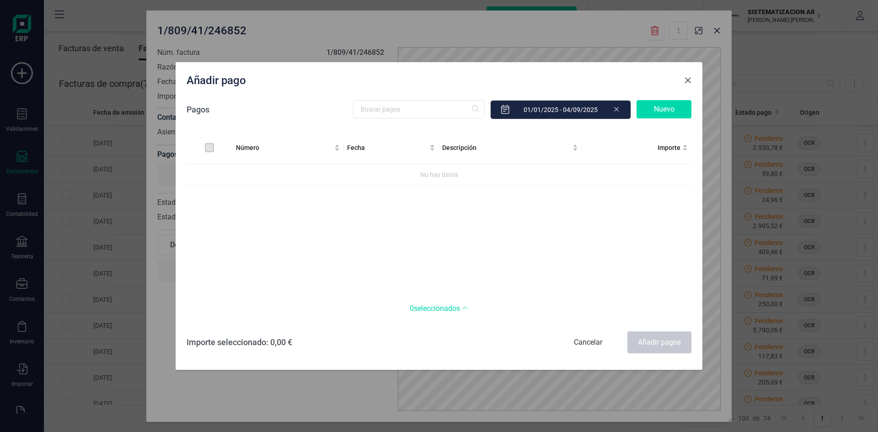
click at [682, 84] on button "Close" at bounding box center [688, 80] width 15 height 15
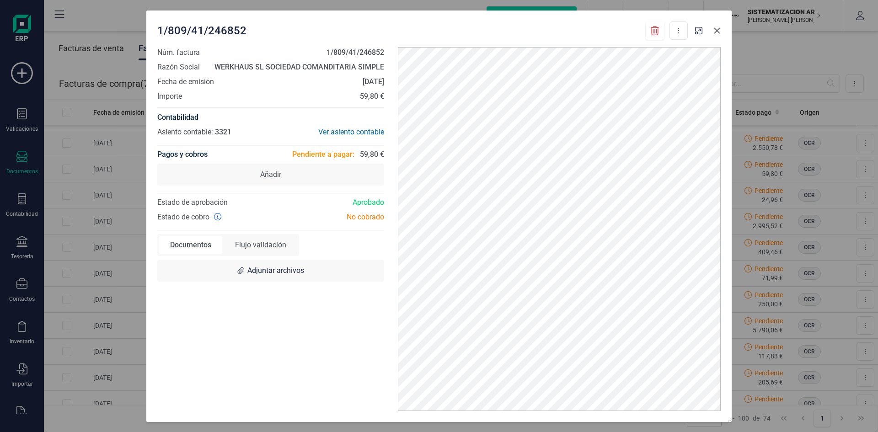
click at [716, 32] on icon "button" at bounding box center [718, 30] width 6 height 6
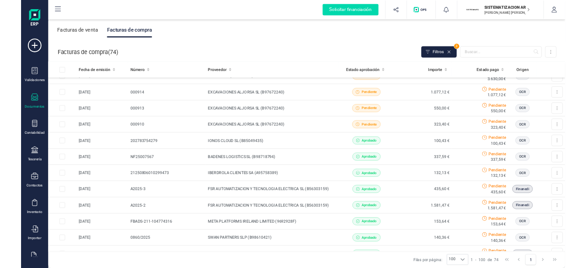
scroll to position [0, 0]
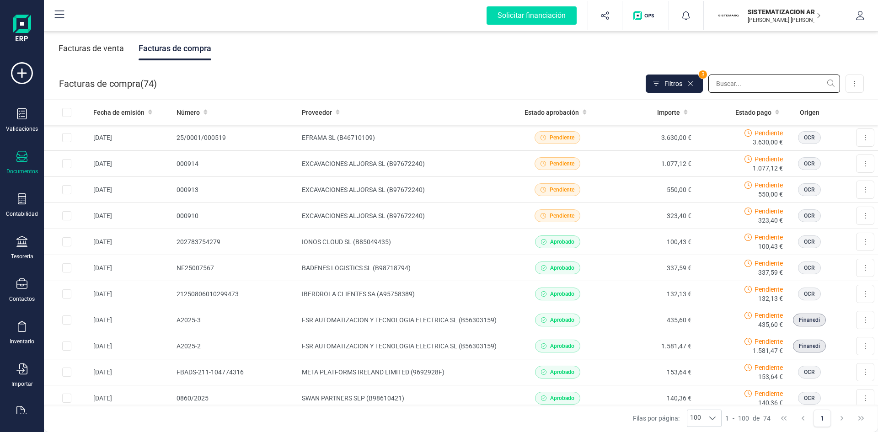
click at [749, 91] on input "text" at bounding box center [775, 84] width 132 height 18
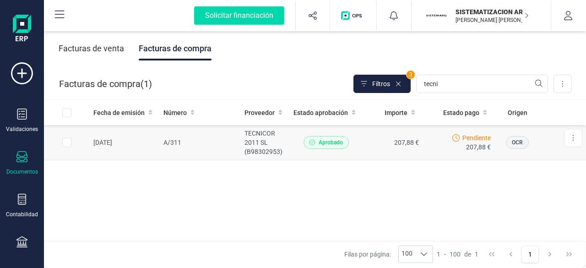
click at [167, 151] on td "A/311" at bounding box center [200, 142] width 81 height 35
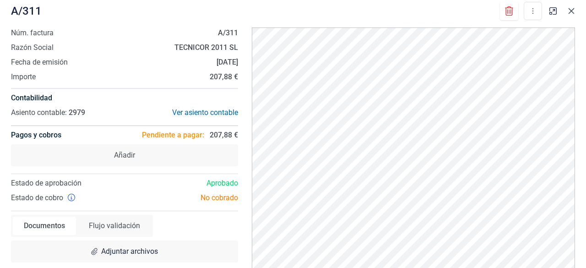
click at [571, 11] on icon "button" at bounding box center [571, 11] width 6 height 6
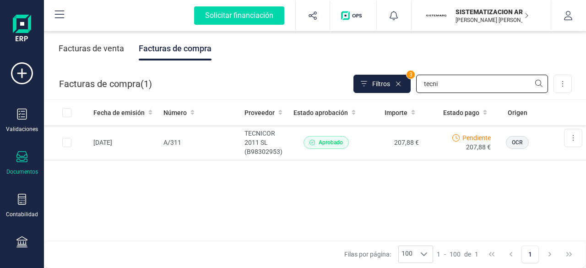
click at [458, 90] on input "tecni" at bounding box center [482, 84] width 132 height 18
type input "t"
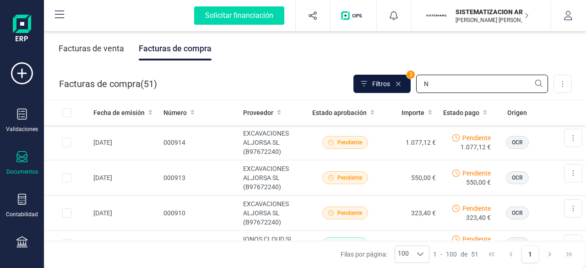
type input "N"
click at [382, 83] on span "Filtros" at bounding box center [381, 83] width 18 height 9
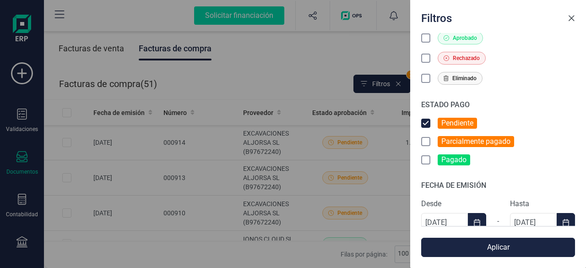
scroll to position [210, 0]
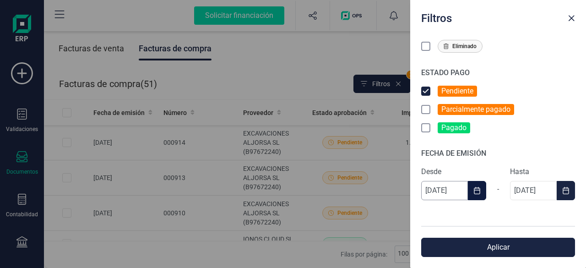
click at [448, 192] on input "[DATE]" at bounding box center [444, 190] width 47 height 19
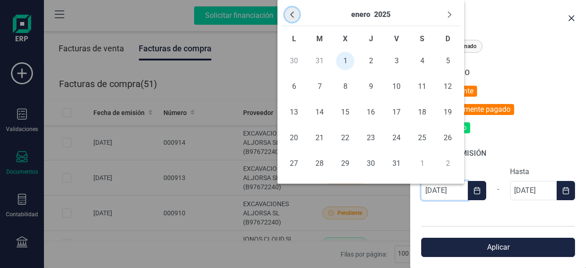
click at [290, 16] on icon "Previous Month" at bounding box center [291, 14] width 7 height 7
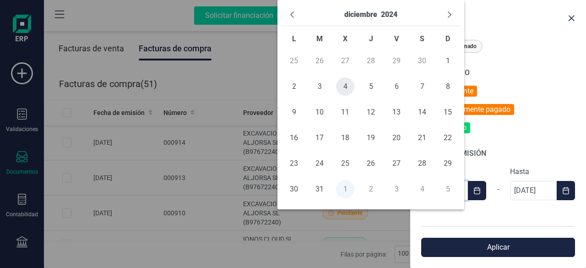
click at [344, 82] on span "4" at bounding box center [345, 86] width 18 height 18
type input "[DATE]"
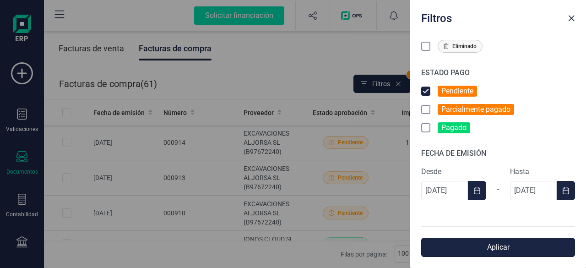
click at [472, 240] on button "Aplicar" at bounding box center [498, 246] width 154 height 19
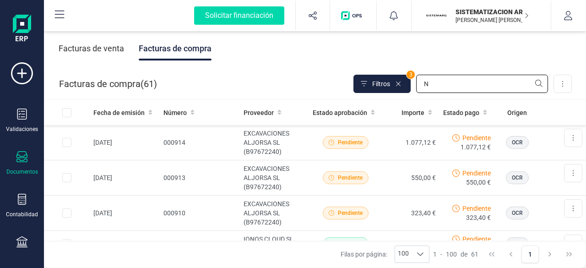
click at [441, 81] on input "N" at bounding box center [482, 84] width 132 height 18
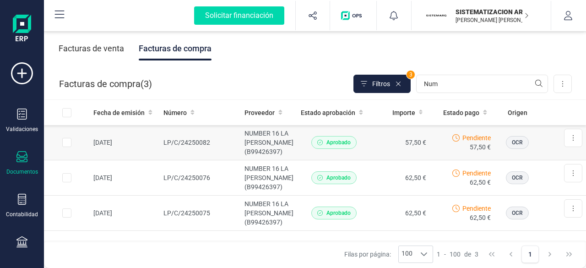
click at [357, 142] on td "Aprobado" at bounding box center [333, 142] width 73 height 35
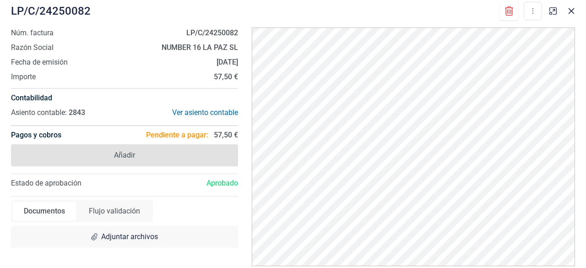
click at [192, 159] on span "Añadir" at bounding box center [124, 155] width 227 height 22
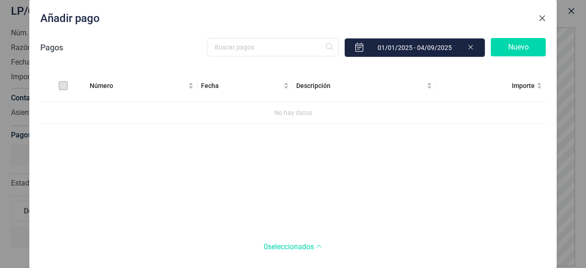
click at [544, 15] on span "Close" at bounding box center [541, 18] width 7 height 7
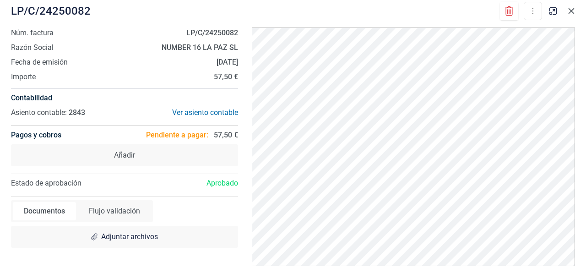
click at [576, 14] on button "button" at bounding box center [571, 11] width 15 height 15
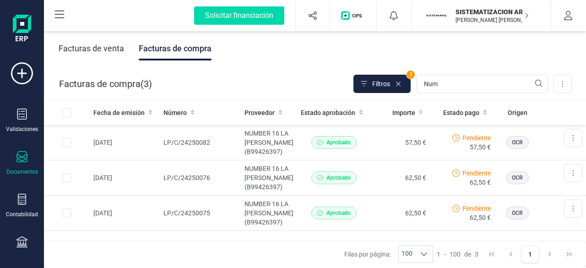
click at [448, 73] on div "Facturas de compra ( 3 ) Filtros 3 Num Importar Carga masiva (Excel) Factura el…" at bounding box center [315, 83] width 542 height 31
click at [445, 81] on input "Num" at bounding box center [482, 84] width 132 height 18
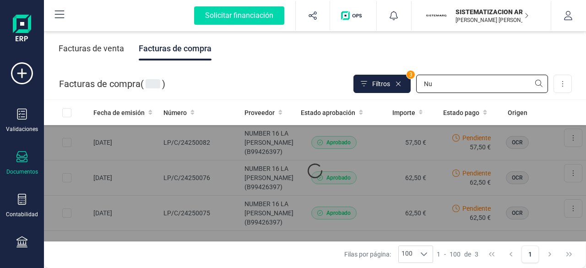
type input "N"
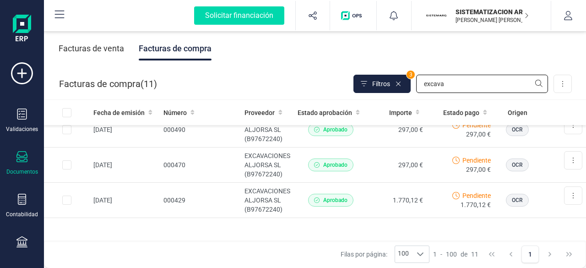
scroll to position [297, 0]
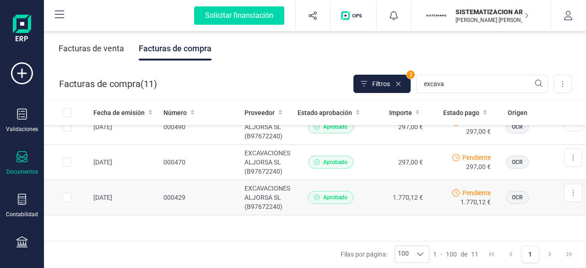
click at [377, 194] on td "1.770,12 €" at bounding box center [396, 197] width 59 height 35
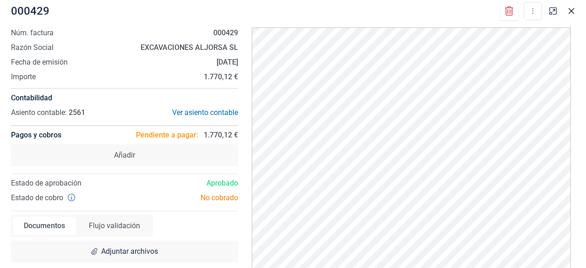
scroll to position [28, 0]
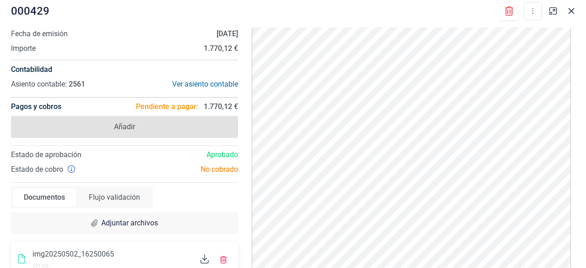
click at [139, 125] on span "Añadir" at bounding box center [124, 127] width 227 height 22
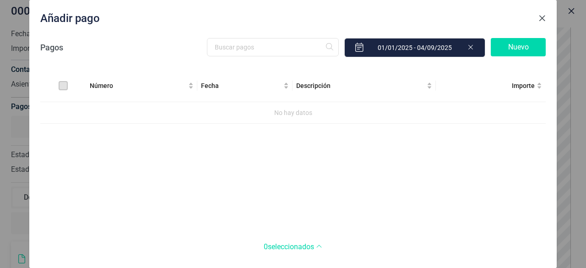
click at [546, 14] on button "Close" at bounding box center [541, 18] width 15 height 15
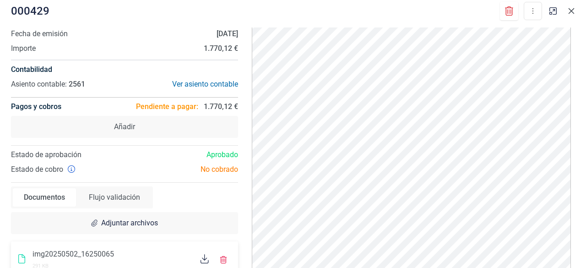
click at [573, 16] on button "button" at bounding box center [571, 11] width 15 height 15
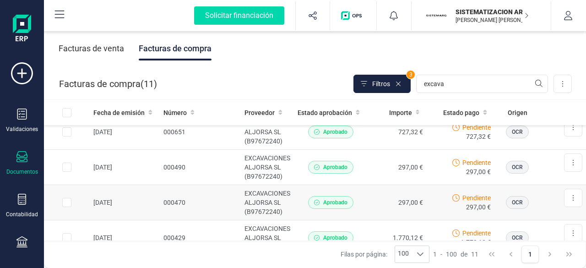
scroll to position [258, 0]
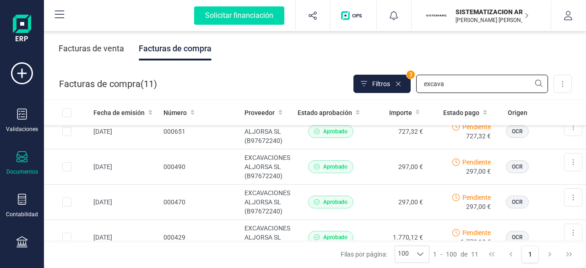
click at [454, 83] on input "excava" at bounding box center [482, 84] width 132 height 18
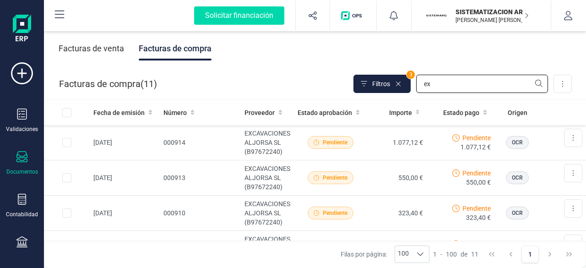
type input "e"
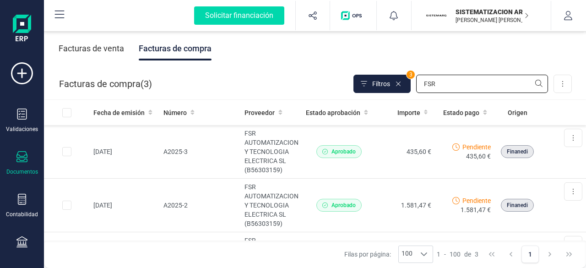
scroll to position [54, 0]
type input "FSR"
click at [228, 208] on td "A2025-1" at bounding box center [200, 205] width 81 height 54
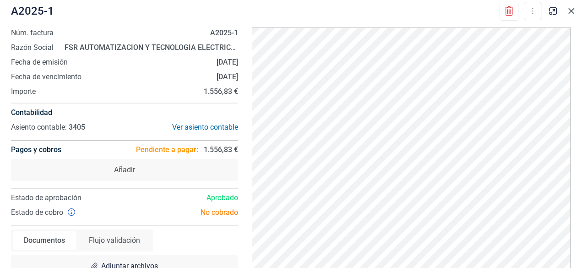
click at [572, 14] on icon "button" at bounding box center [570, 10] width 7 height 7
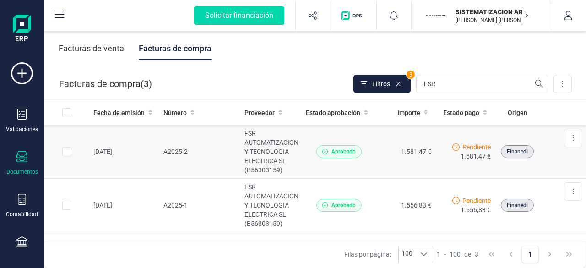
click at [201, 146] on td "A2025-2" at bounding box center [200, 152] width 81 height 54
